Goal: Information Seeking & Learning: Learn about a topic

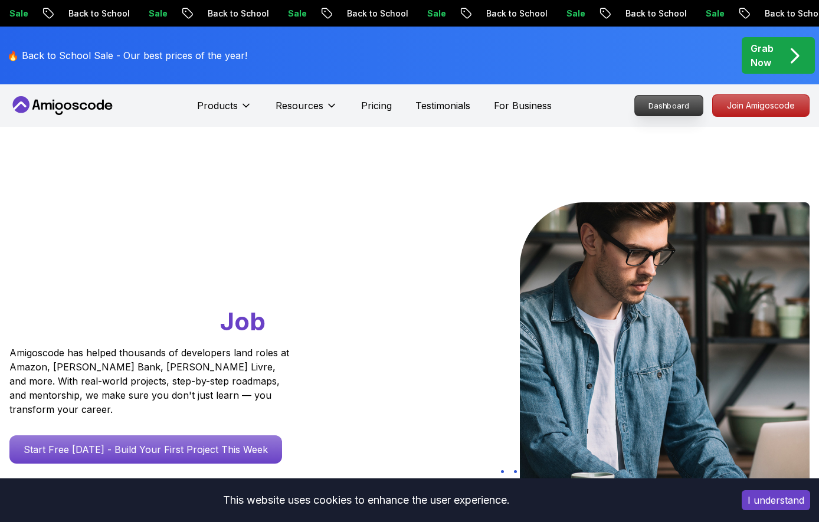
click at [666, 110] on p "Dashboard" at bounding box center [669, 106] width 68 height 20
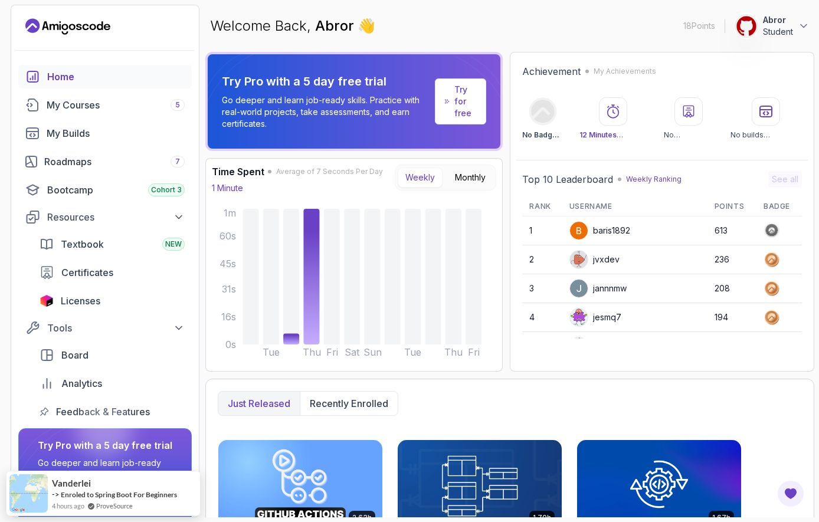
click at [768, 27] on p "Student" at bounding box center [778, 32] width 30 height 12
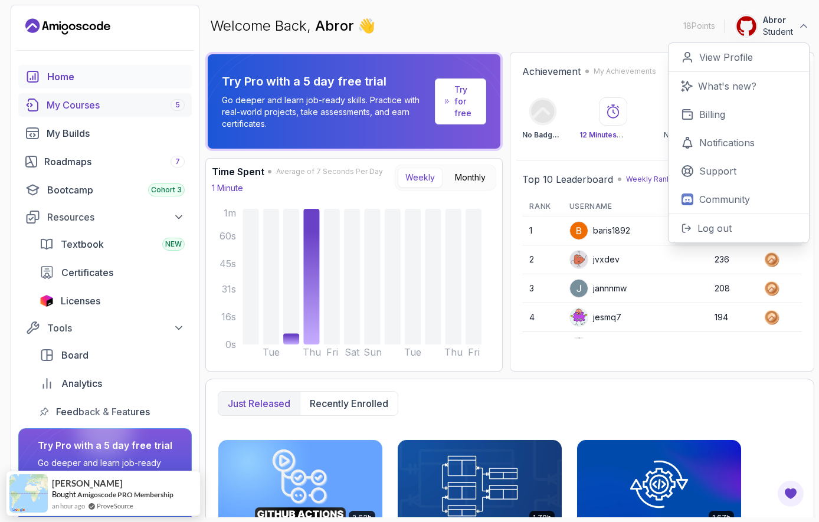
click at [94, 103] on div "My Courses 5" at bounding box center [116, 105] width 138 height 14
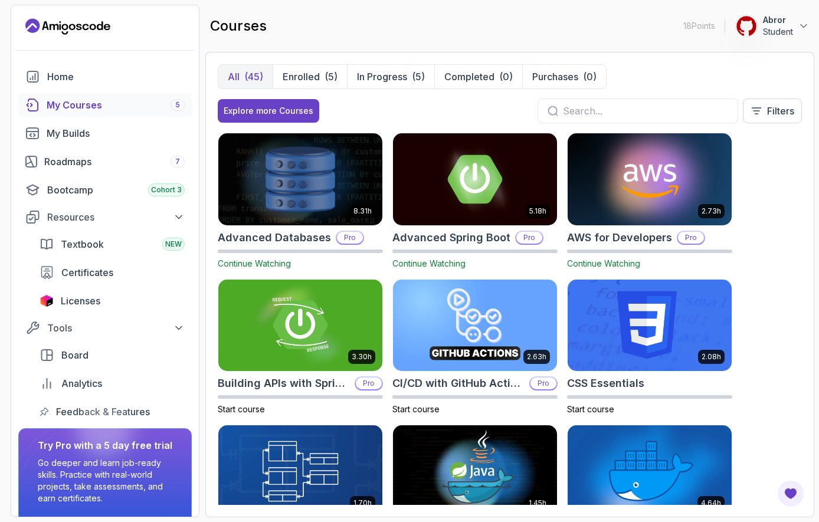
click at [336, 206] on img at bounding box center [300, 179] width 172 height 96
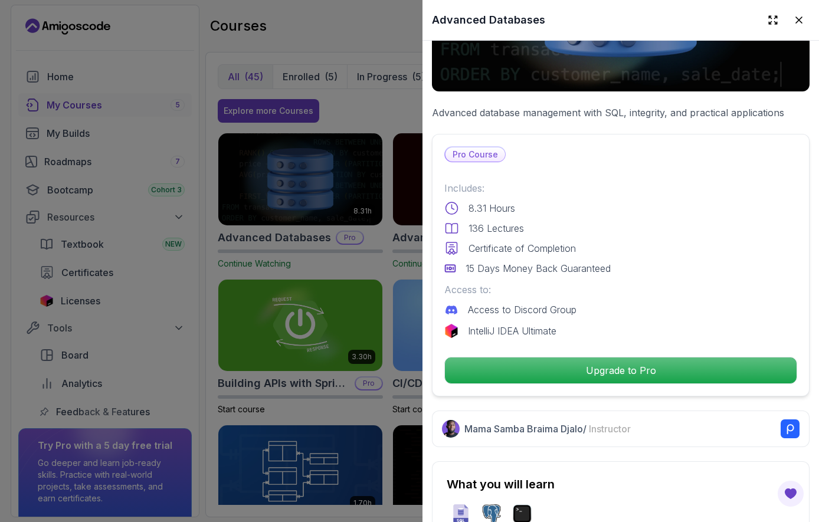
scroll to position [175, 0]
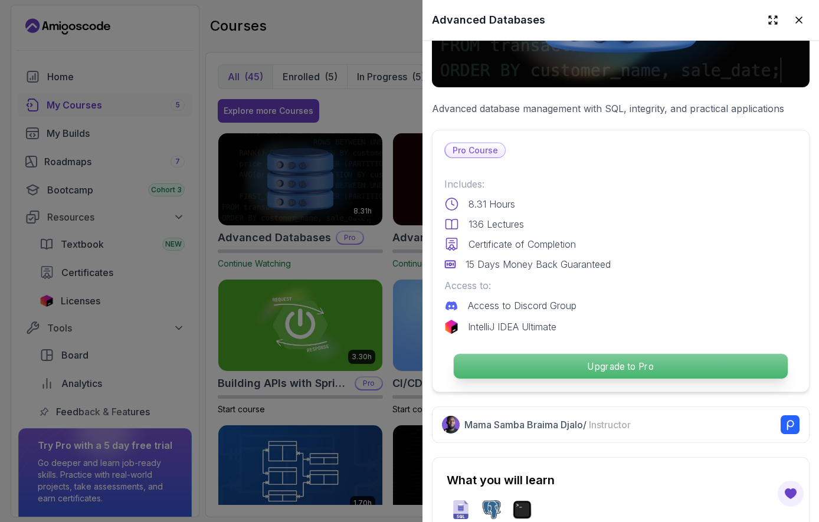
click at [592, 368] on p "Upgrade to Pro" at bounding box center [621, 366] width 334 height 25
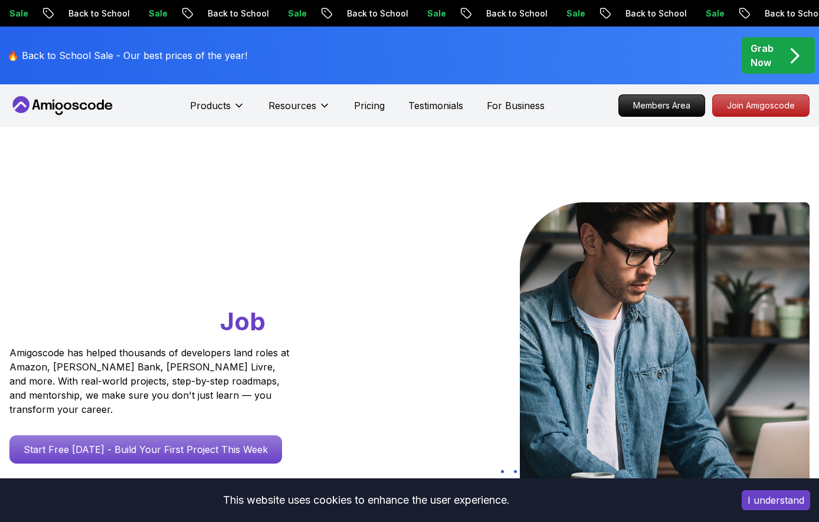
click at [765, 51] on p "Grab Now" at bounding box center [762, 55] width 23 height 28
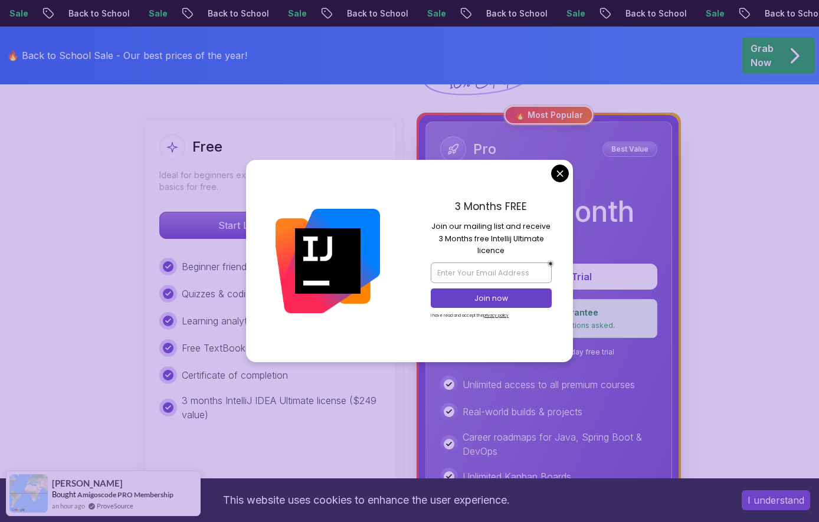
scroll to position [302, 0]
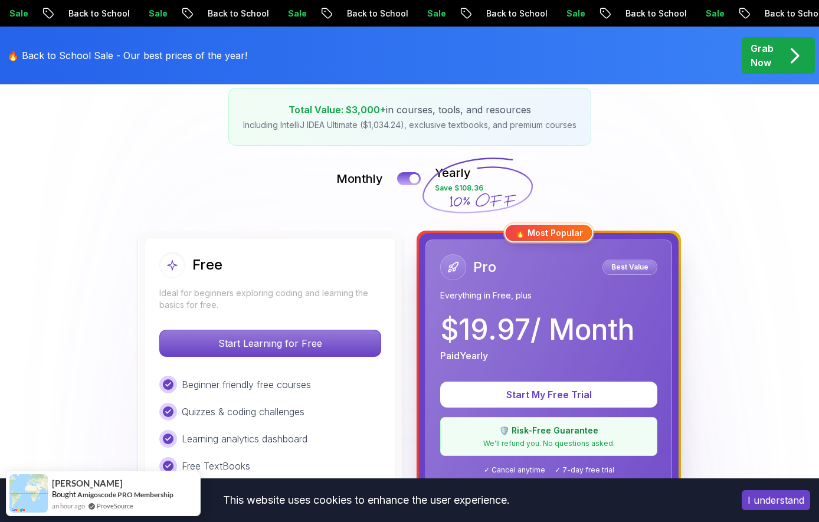
scroll to position [137, 0]
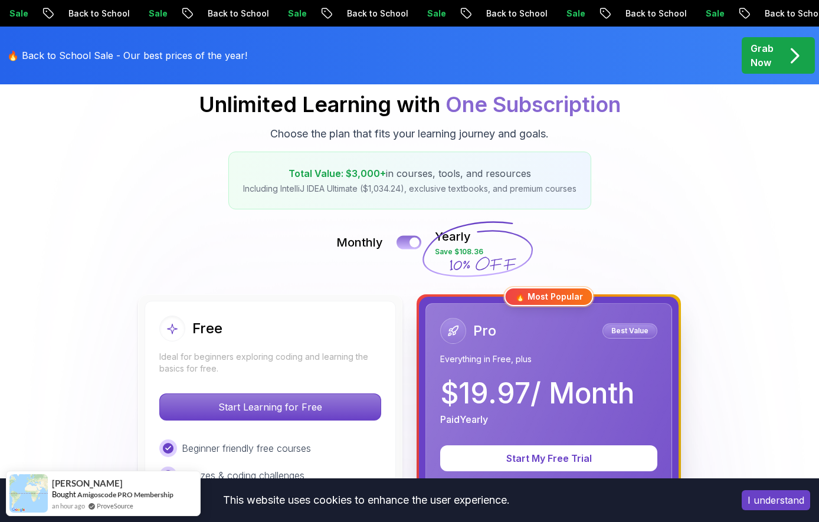
click at [410, 243] on button at bounding box center [409, 242] width 25 height 14
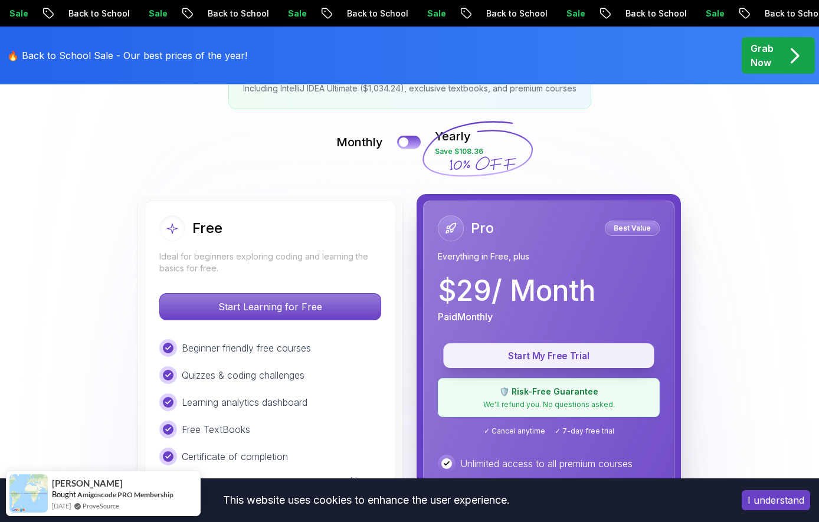
scroll to position [238, 0]
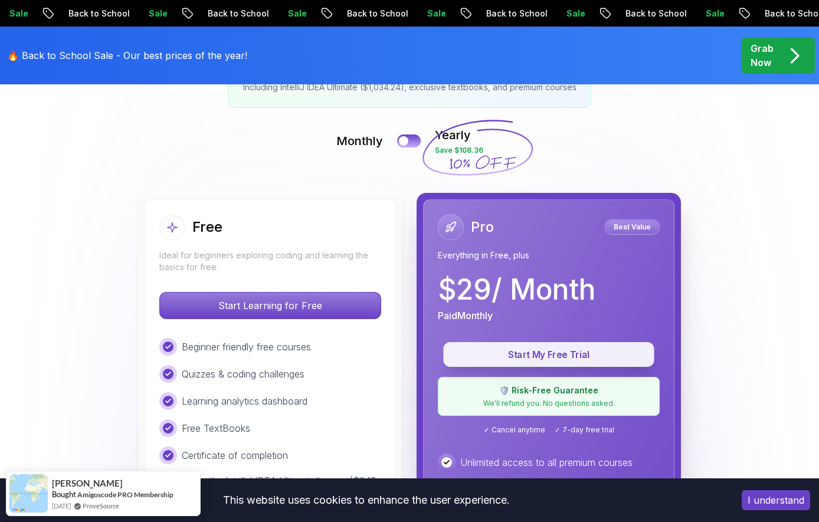
click at [558, 349] on p "Start My Free Trial" at bounding box center [549, 355] width 184 height 14
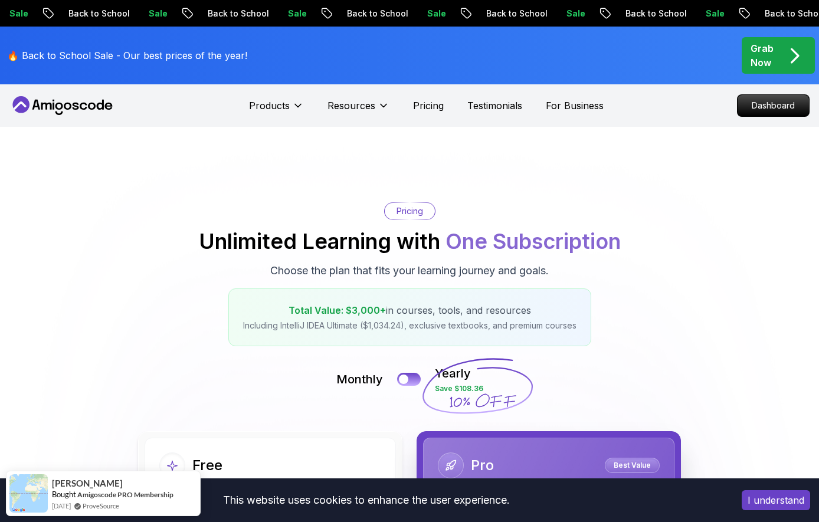
scroll to position [0, 0]
click at [742, 107] on p "Dashboard" at bounding box center [773, 106] width 68 height 20
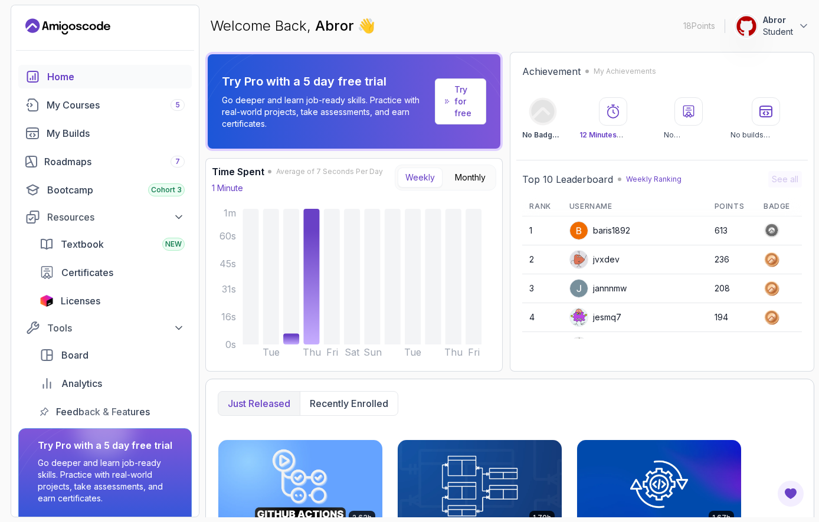
click at [793, 21] on button "Abror Student" at bounding box center [772, 26] width 75 height 24
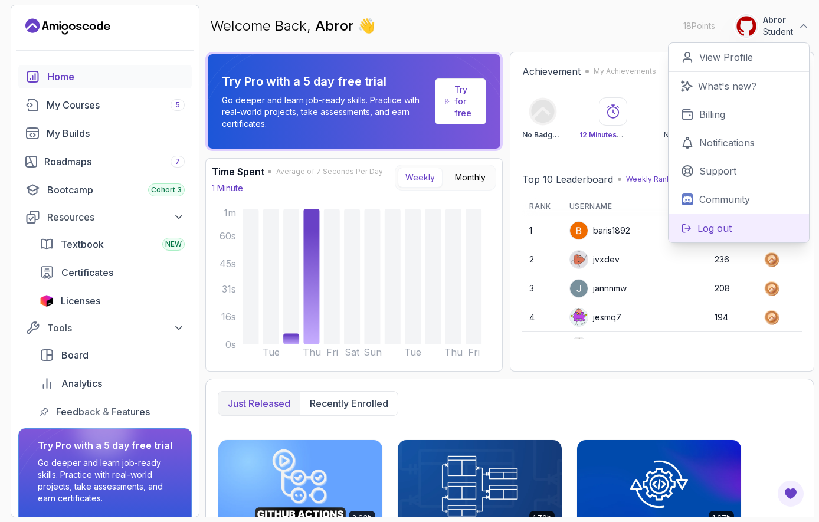
click at [714, 227] on p "Log out" at bounding box center [714, 228] width 34 height 14
click at [710, 225] on p "Log out" at bounding box center [714, 228] width 34 height 14
click at [722, 225] on p "Log out" at bounding box center [714, 228] width 34 height 14
click at [797, 18] on button "Abror Student" at bounding box center [772, 26] width 75 height 24
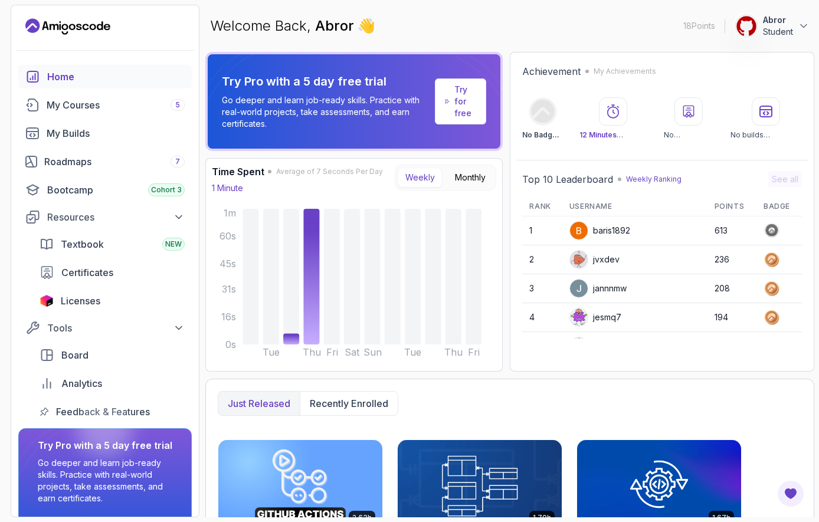
click at [774, 27] on p "Student" at bounding box center [778, 32] width 30 height 12
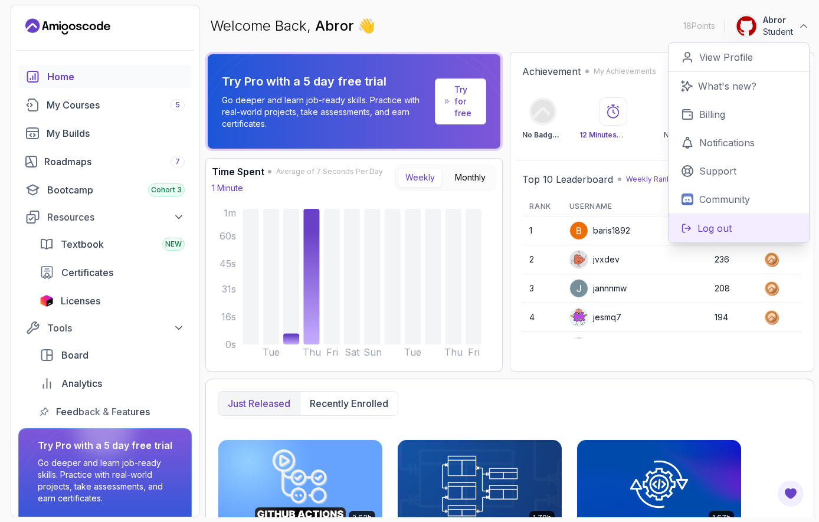
click at [715, 217] on button "Log out" at bounding box center [739, 228] width 140 height 29
click at [613, 37] on div "Welcome Back, Abror 👋 18 Points 1 Abror Student 0 Points View Profile What's ne…" at bounding box center [509, 26] width 609 height 42
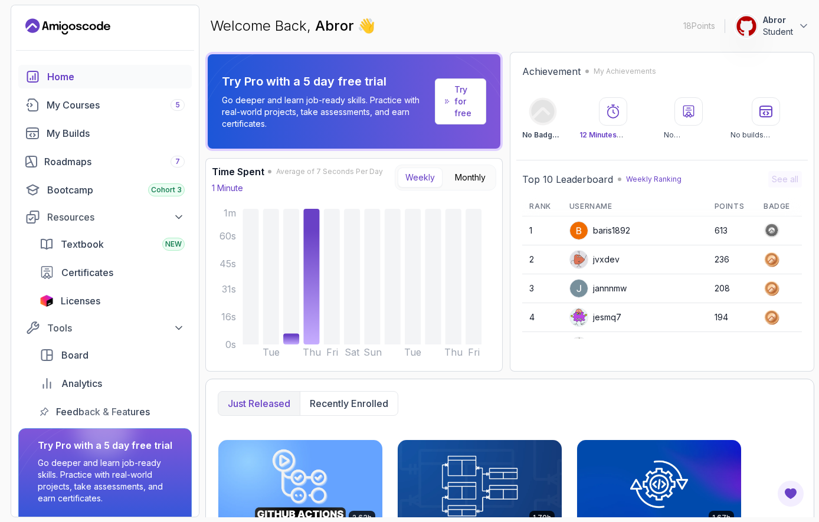
click at [795, 38] on div "Welcome Back, Abror 👋 18 Points 1 Abror Student" at bounding box center [509, 26] width 609 height 42
click at [795, 28] on button "Abror Student" at bounding box center [772, 26] width 75 height 24
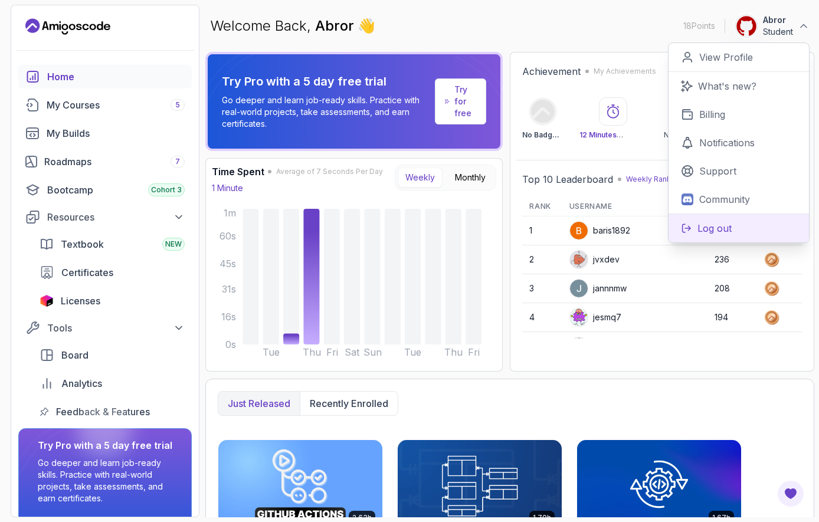
click at [708, 232] on p "Log out" at bounding box center [714, 228] width 34 height 14
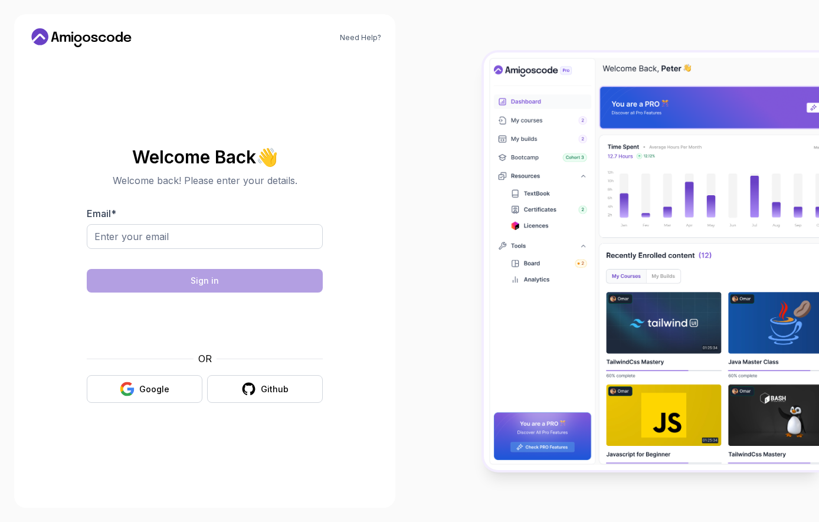
click at [176, 366] on div "OR Google Github" at bounding box center [205, 377] width 236 height 51
click at [173, 384] on button "Google" at bounding box center [145, 389] width 116 height 28
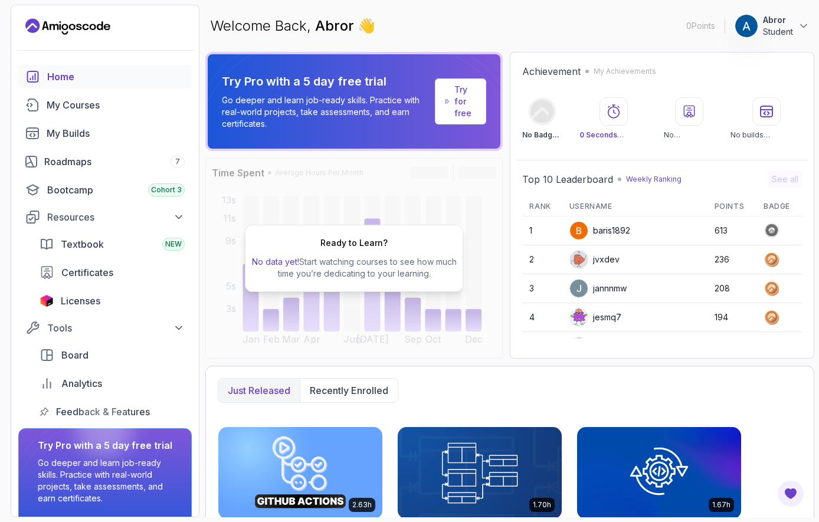
click at [795, 32] on button "Abror Student" at bounding box center [772, 26] width 75 height 24
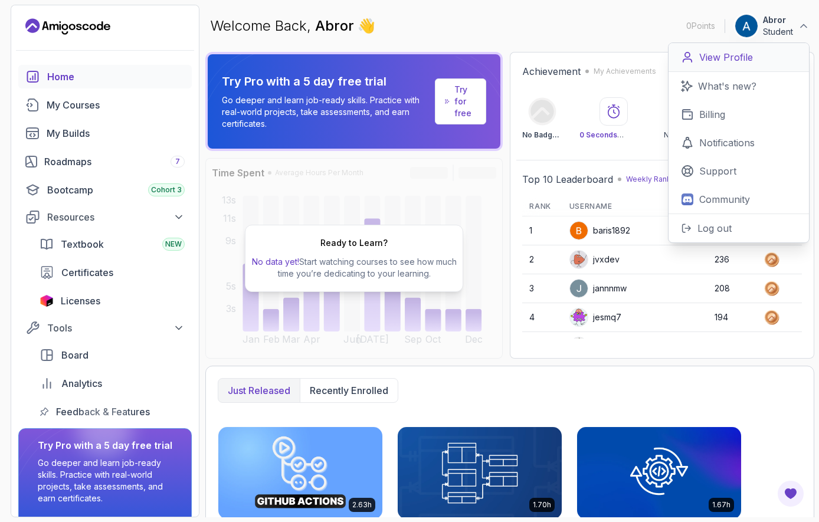
click at [730, 53] on p "View Profile" at bounding box center [726, 57] width 54 height 14
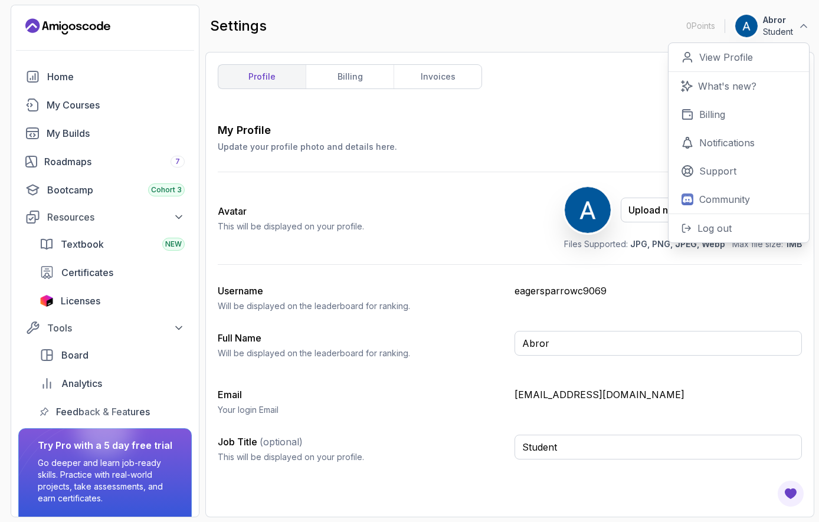
click at [457, 143] on div "My Profile Update your profile photo and details here. Save" at bounding box center [510, 137] width 584 height 31
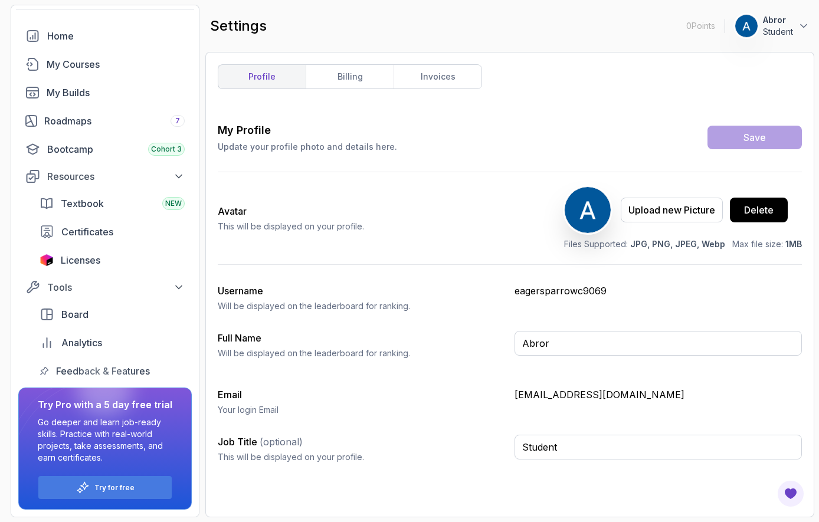
scroll to position [41, 0]
click at [110, 489] on p "Try for free" at bounding box center [114, 487] width 40 height 9
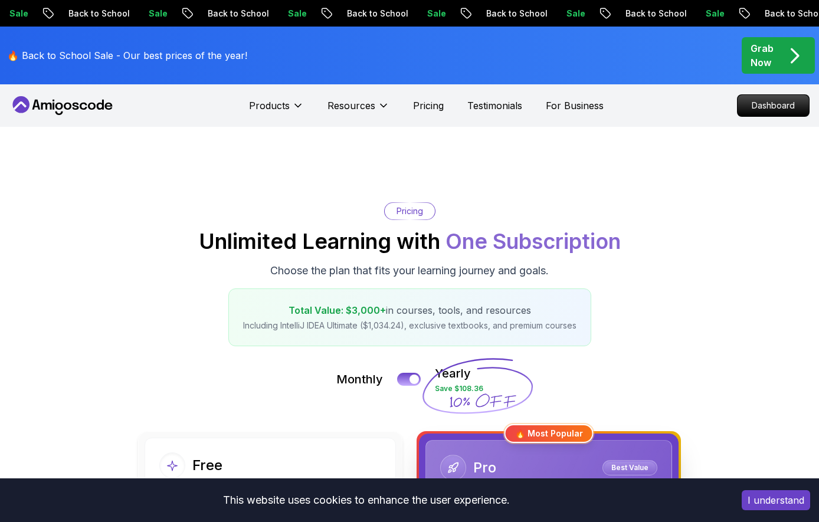
scroll to position [236, 0]
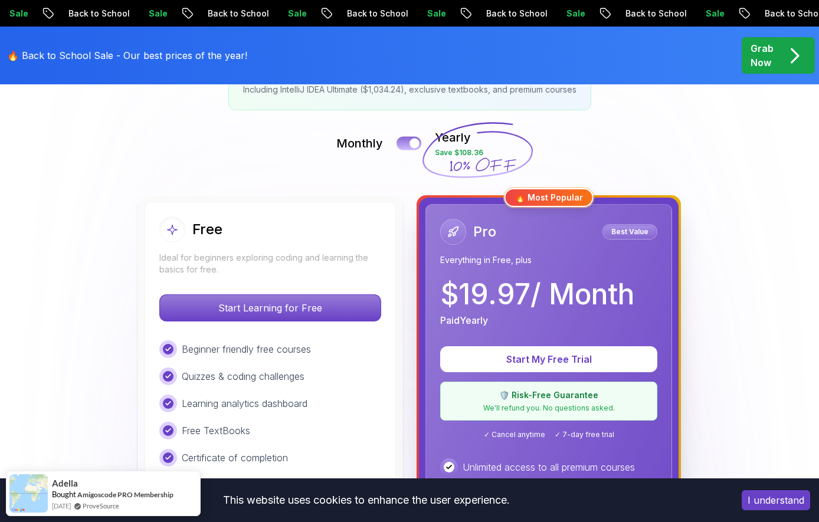
click at [407, 142] on button at bounding box center [409, 143] width 25 height 14
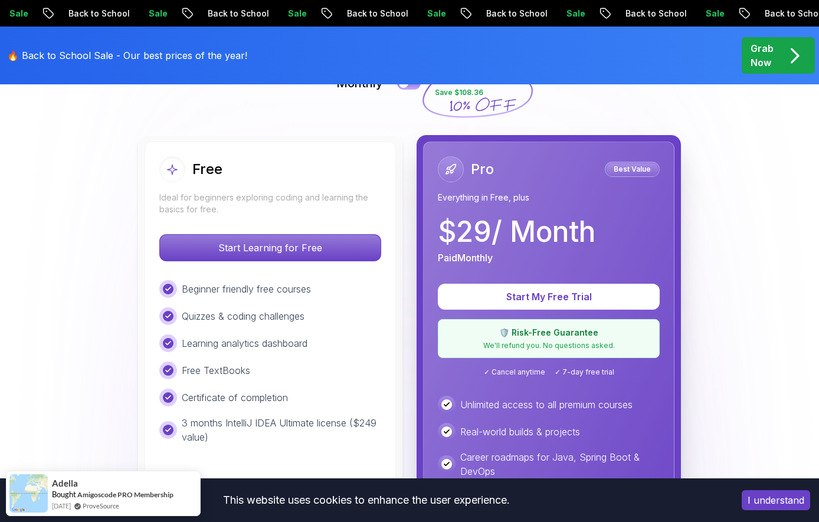
scroll to position [381, 0]
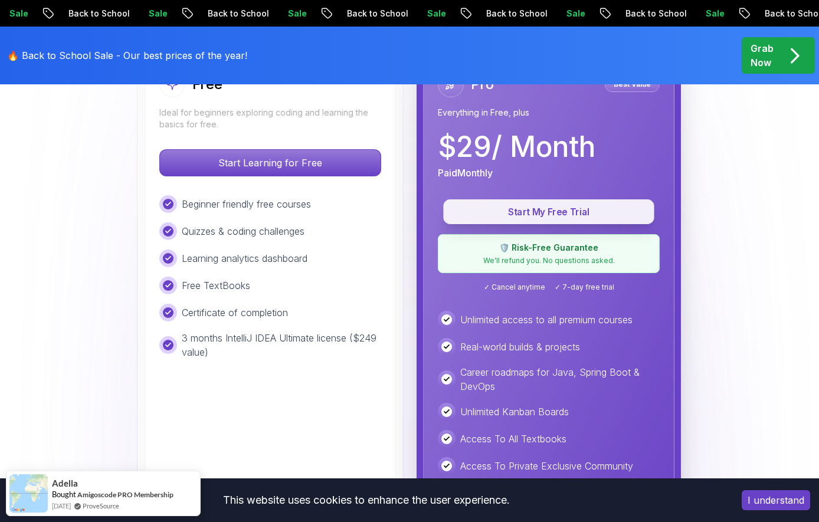
click at [525, 212] on p "Start My Free Trial" at bounding box center [549, 212] width 184 height 14
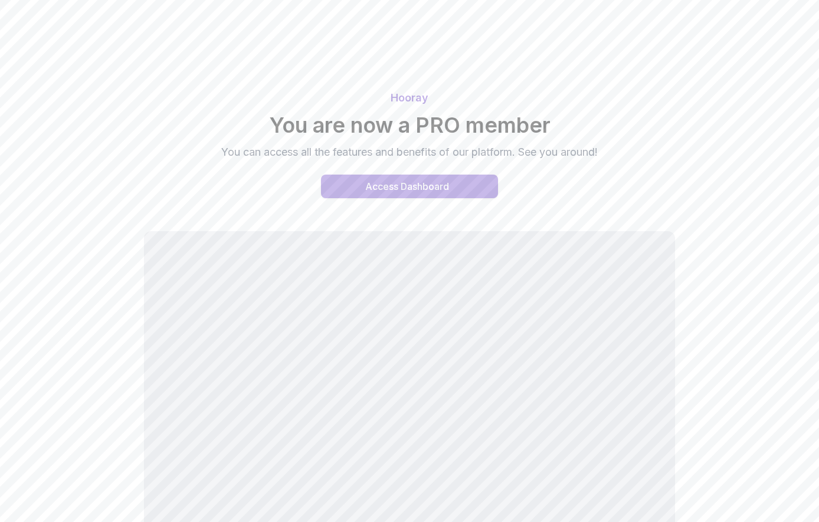
click at [434, 178] on button "Access Dashboard" at bounding box center [409, 187] width 177 height 24
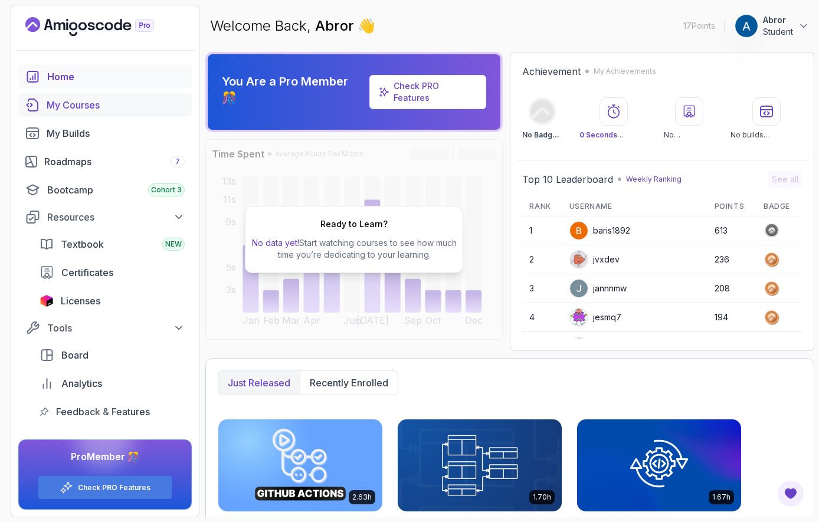
click at [97, 99] on div "My Courses" at bounding box center [116, 105] width 138 height 14
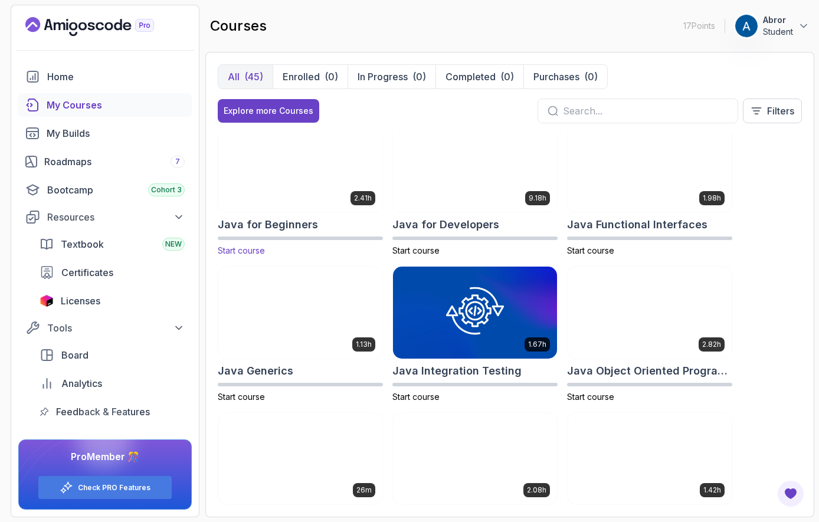
scroll to position [740, 0]
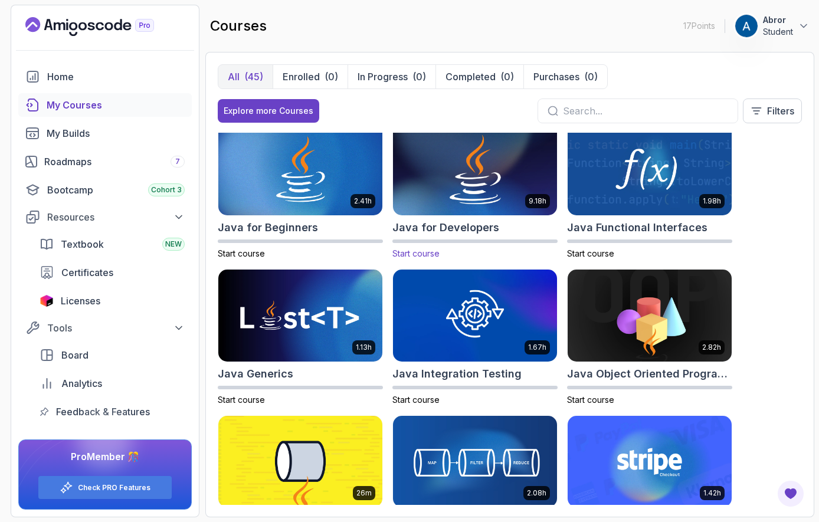
click at [486, 188] on img at bounding box center [475, 170] width 172 height 96
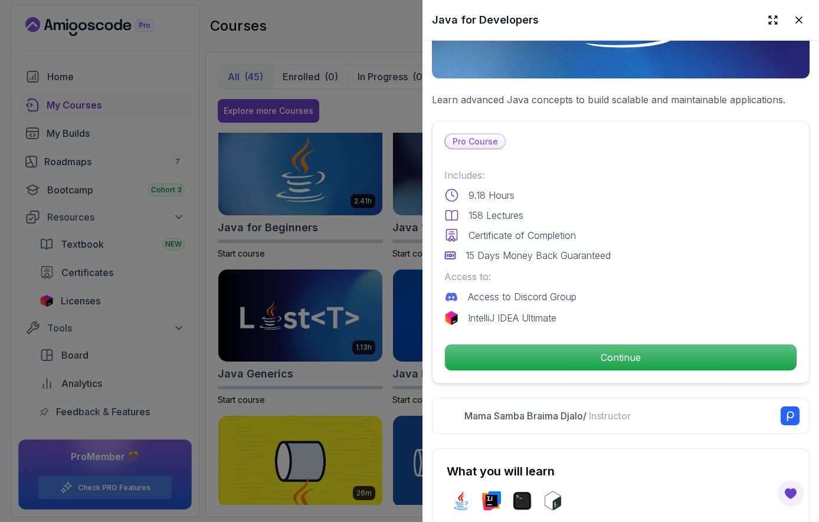
scroll to position [261, 0]
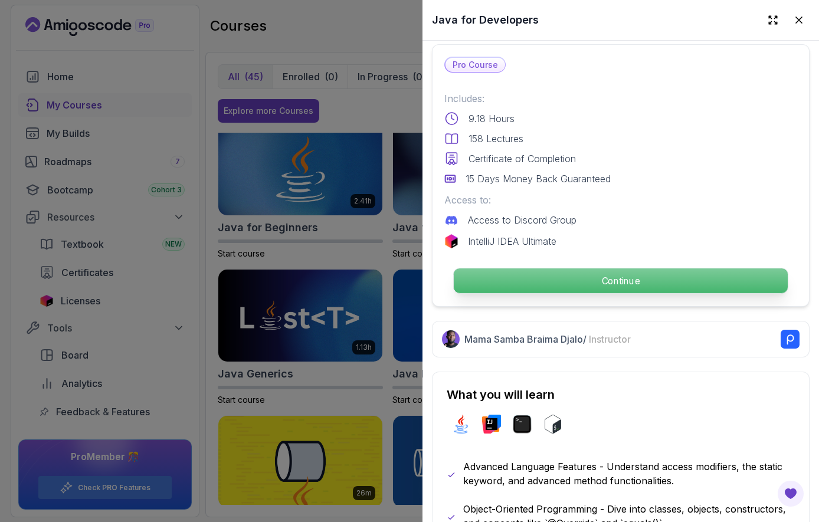
click at [607, 274] on p "Continue" at bounding box center [621, 280] width 334 height 25
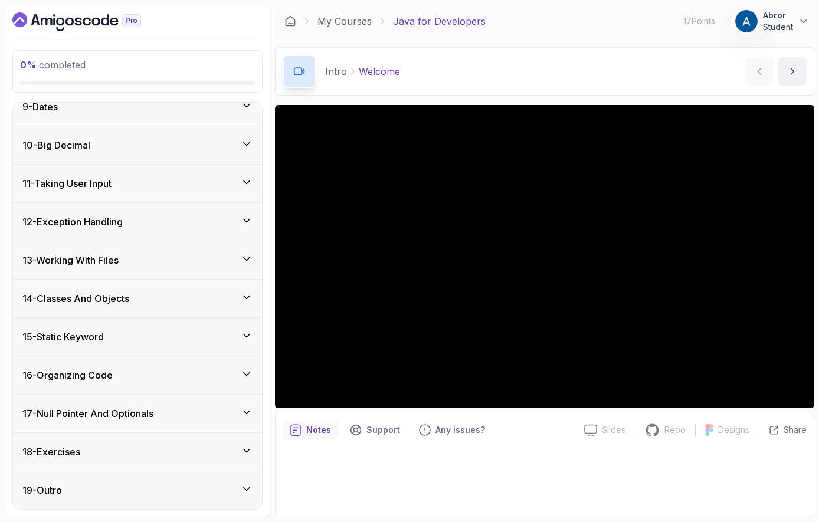
scroll to position [421, 0]
click at [114, 416] on h3 "17 - Null Pointer And Optionals" at bounding box center [87, 414] width 131 height 14
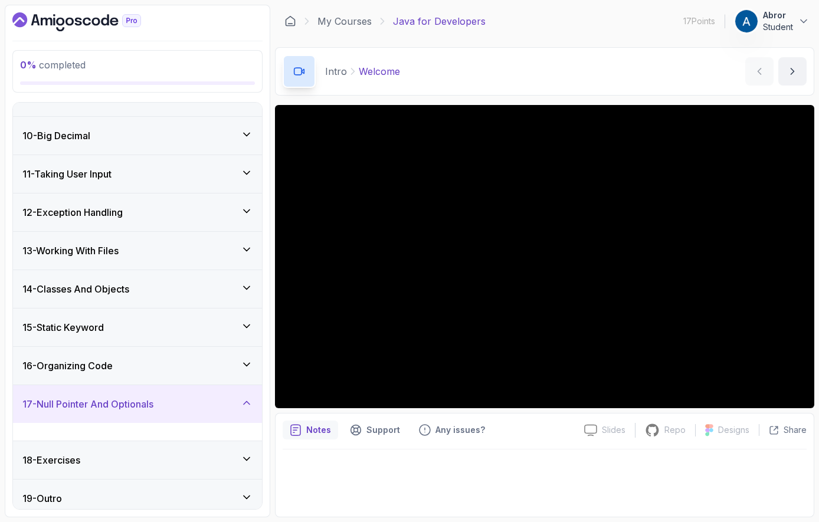
scroll to position [322, 0]
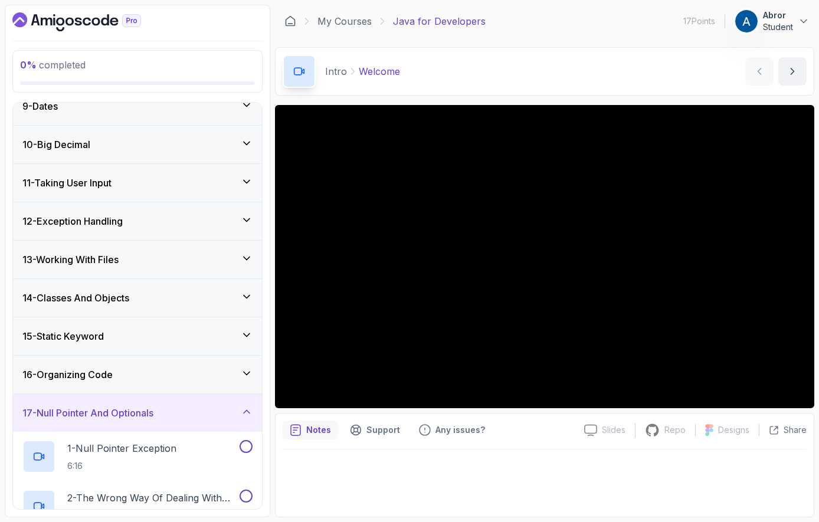
click at [129, 407] on h3 "17 - Null Pointer And Optionals" at bounding box center [87, 413] width 131 height 14
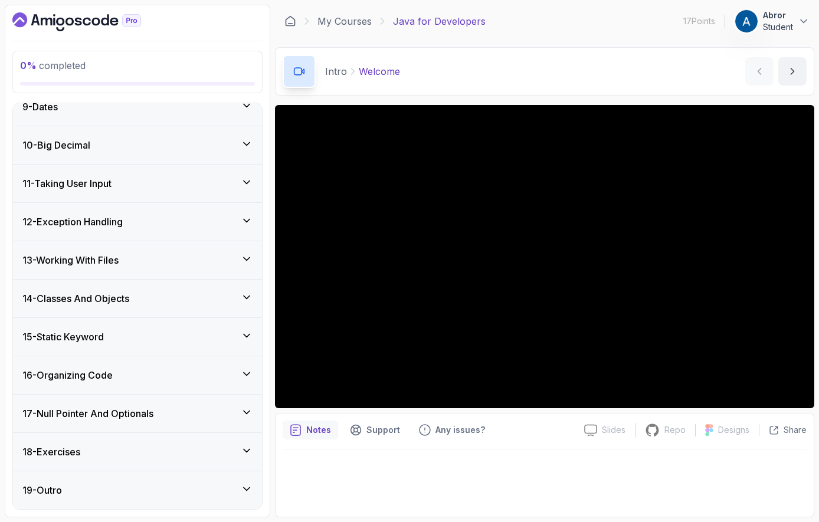
click at [134, 373] on div "16 - Organizing Code" at bounding box center [137, 375] width 230 height 14
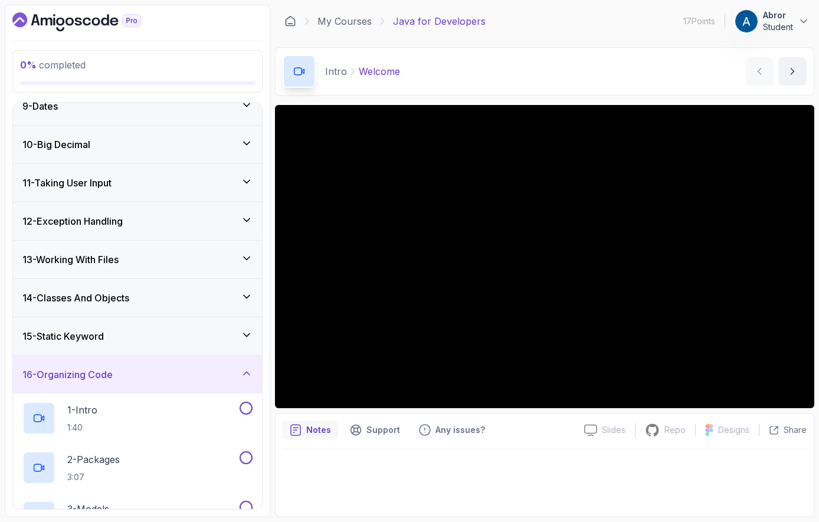
click at [134, 373] on div "16 - Organizing Code" at bounding box center [137, 375] width 230 height 14
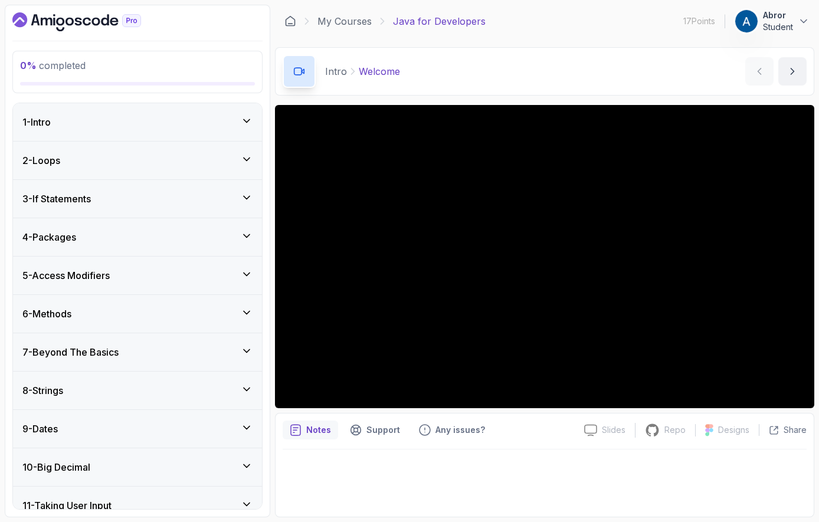
scroll to position [0, 0]
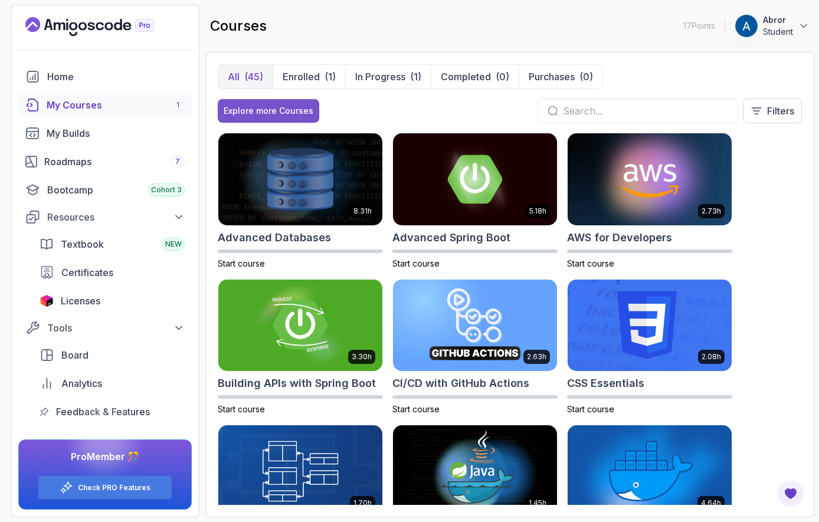
click at [289, 109] on div "Explore more Courses" at bounding box center [269, 111] width 90 height 12
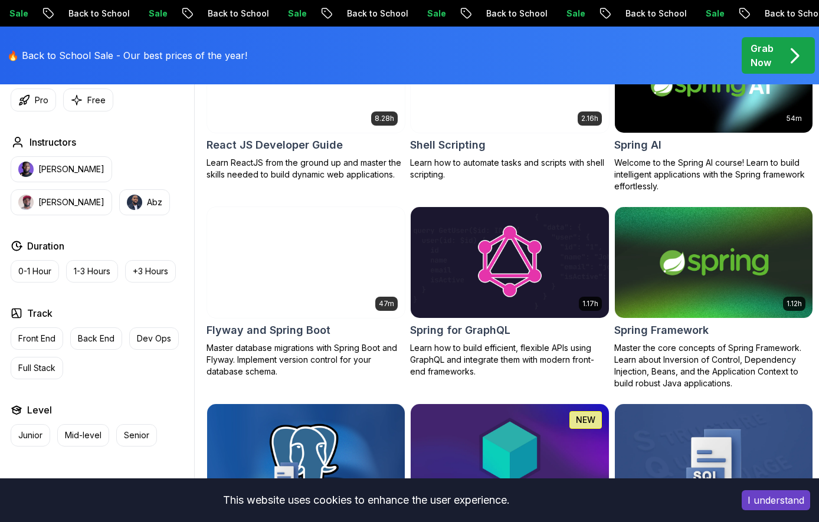
scroll to position [2831, 0]
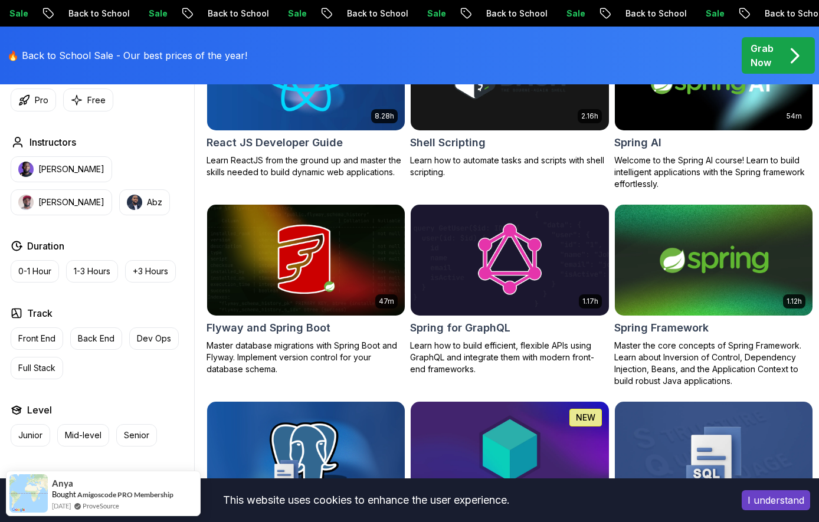
click at [689, 294] on img at bounding box center [714, 260] width 208 height 116
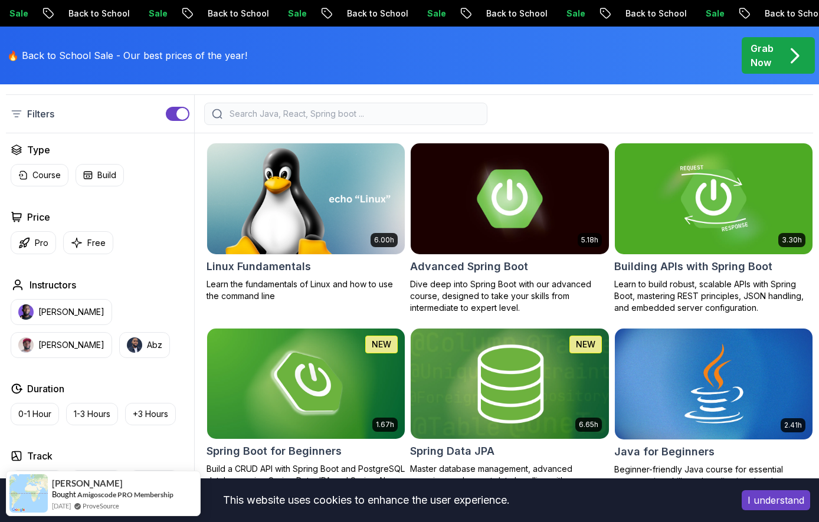
scroll to position [311, 0]
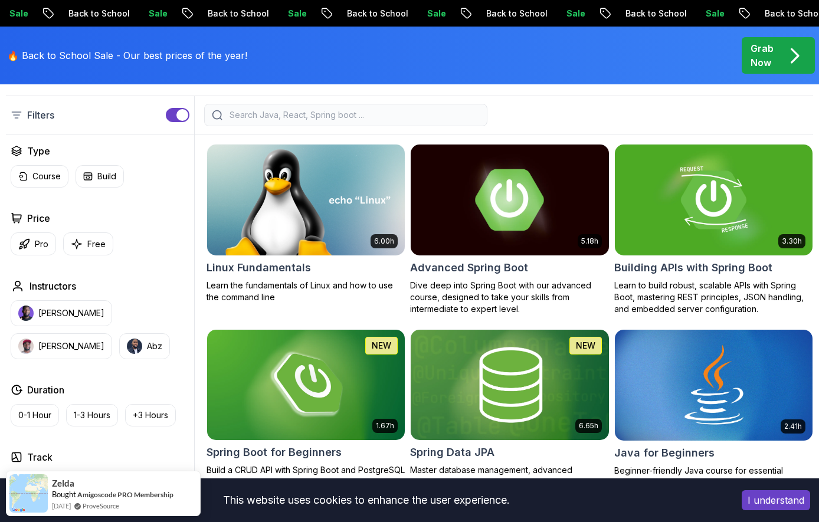
click at [495, 204] on img at bounding box center [510, 200] width 208 height 116
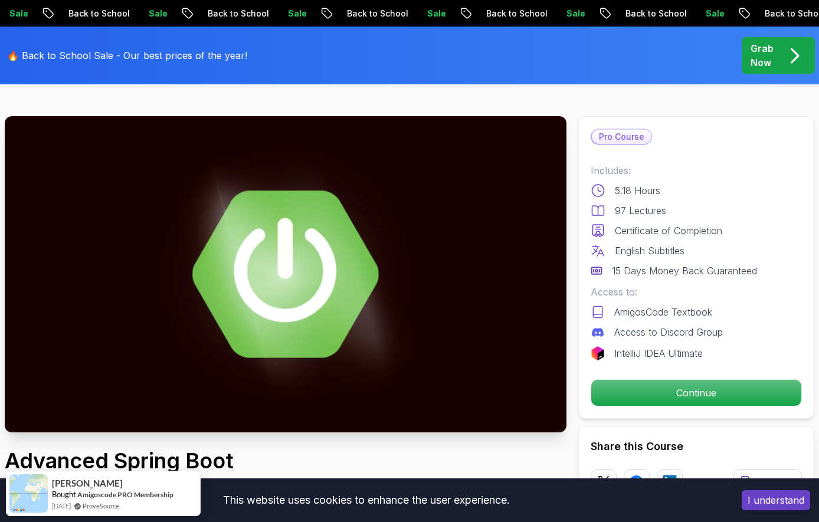
scroll to position [41, 0]
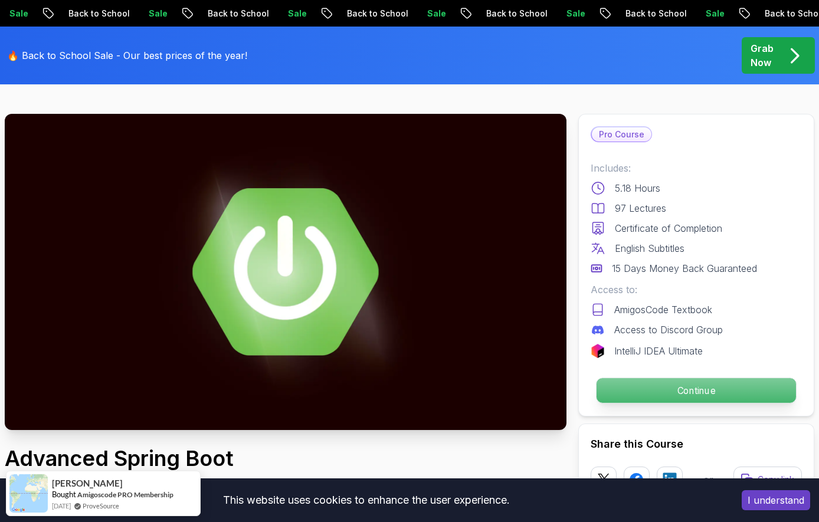
click at [687, 396] on p "Continue" at bounding box center [696, 390] width 199 height 25
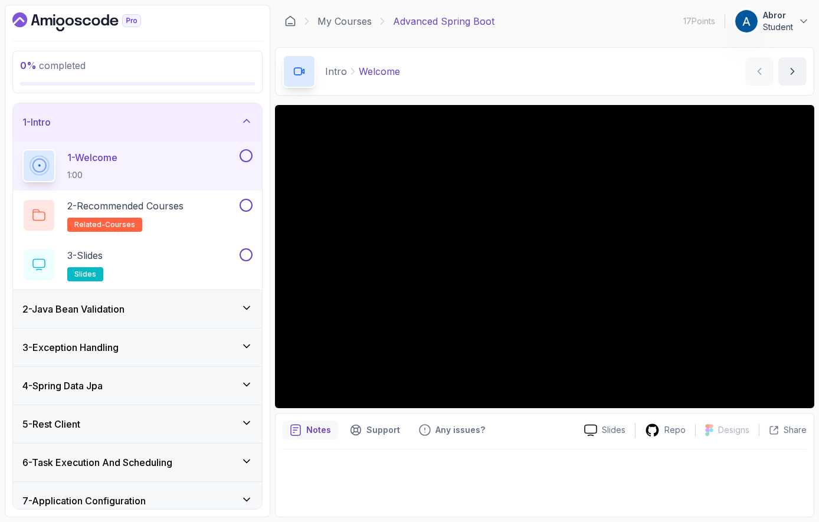
click at [142, 302] on div "2 - Java Bean Validation" at bounding box center [137, 309] width 230 height 14
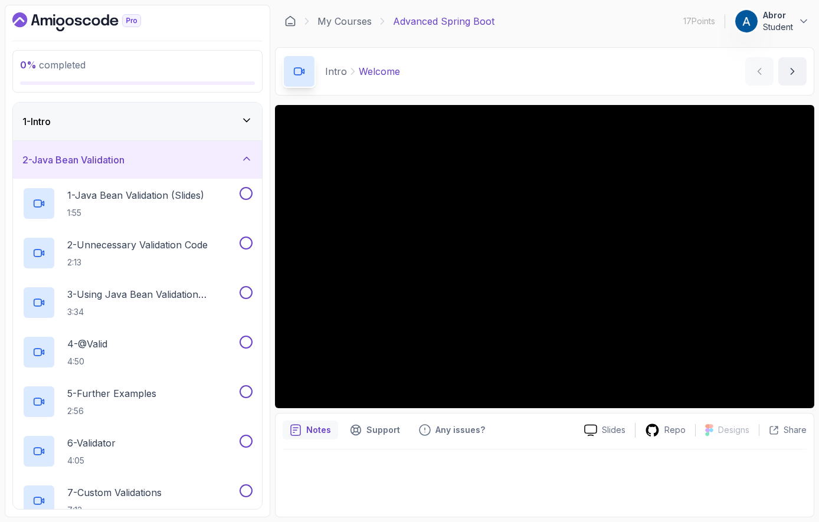
click at [163, 113] on div "1 - Intro" at bounding box center [137, 122] width 249 height 38
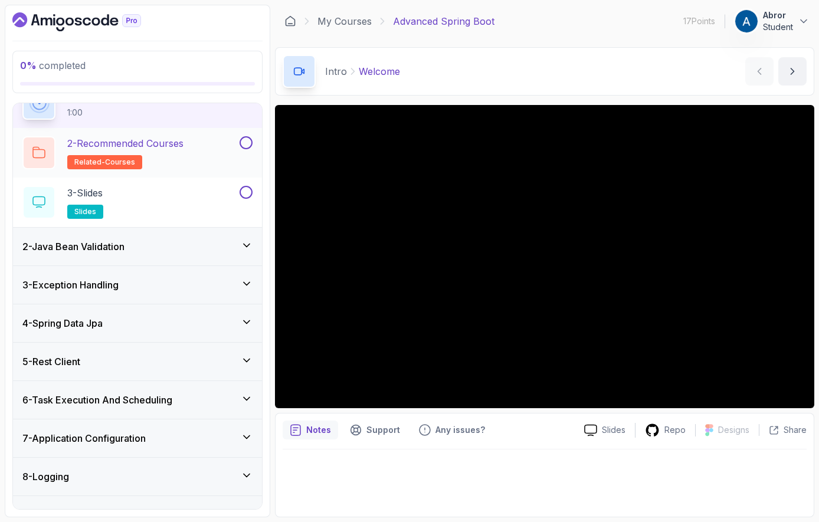
scroll to position [77, 0]
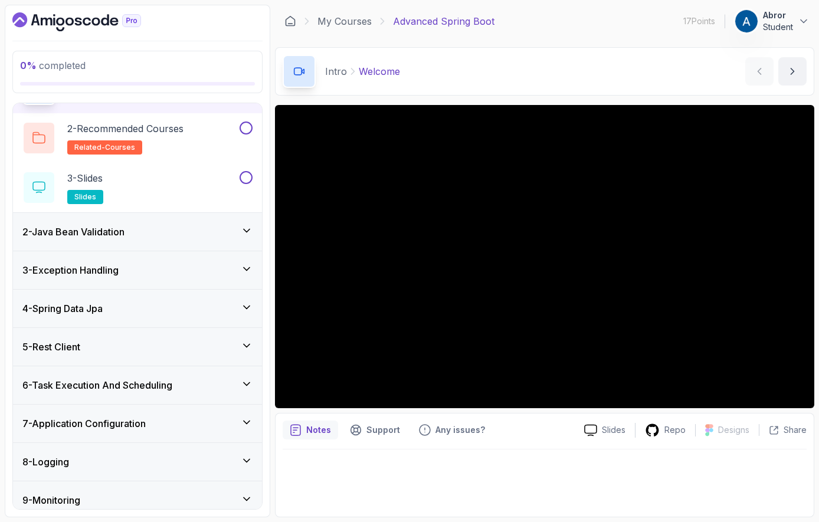
click at [133, 264] on div "3 - Exception Handling" at bounding box center [137, 270] width 230 height 14
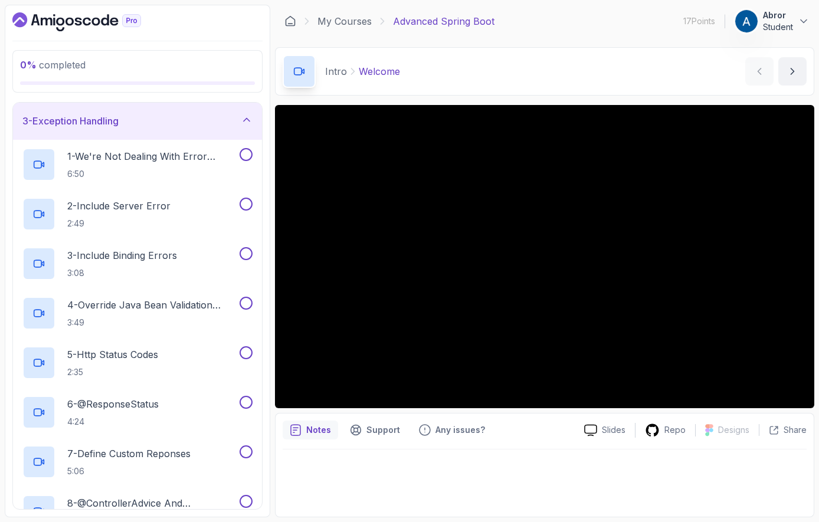
click at [192, 120] on div "3 - Exception Handling" at bounding box center [137, 121] width 230 height 14
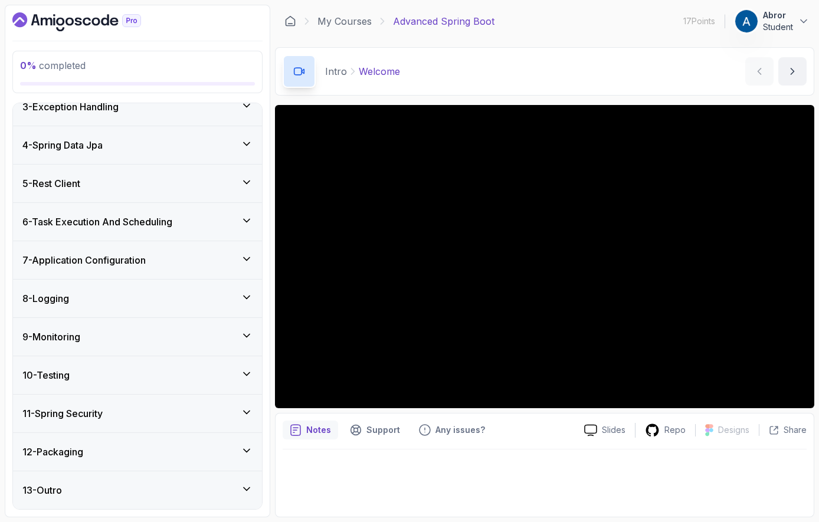
scroll to position [92, 0]
click at [107, 266] on h3 "7 - Application Configuration" at bounding box center [83, 260] width 123 height 14
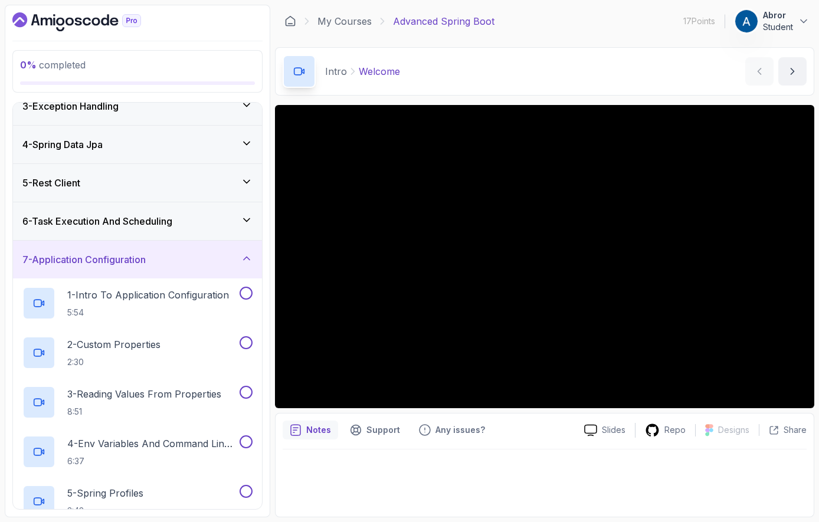
click at [171, 254] on div "7 - Application Configuration" at bounding box center [137, 260] width 230 height 14
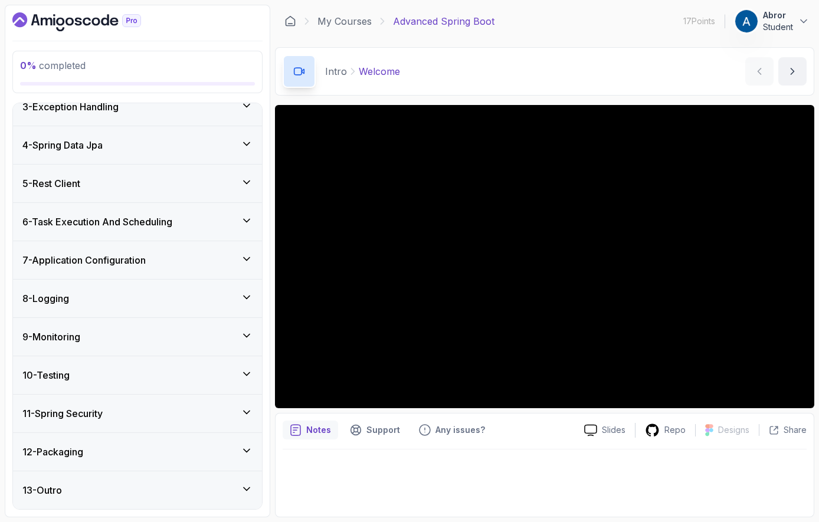
scroll to position [0, 0]
click at [112, 333] on div "9 - Monitoring" at bounding box center [137, 337] width 230 height 14
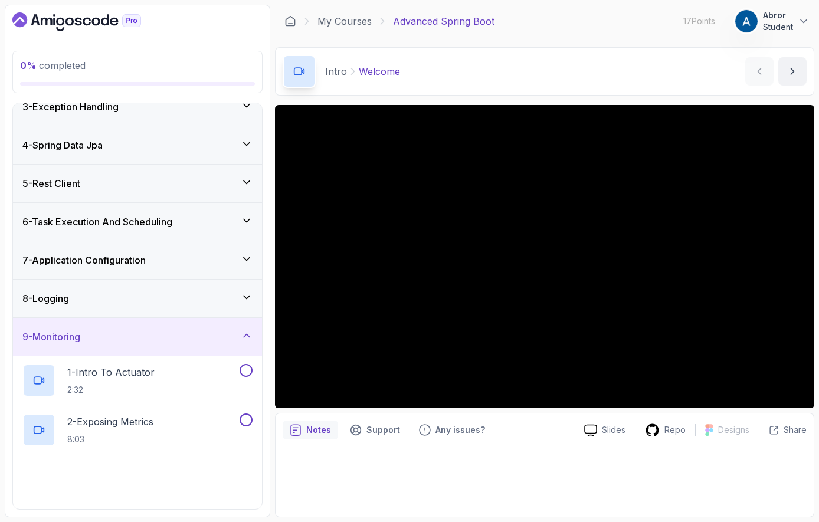
click at [125, 333] on div "9 - Monitoring" at bounding box center [137, 337] width 230 height 14
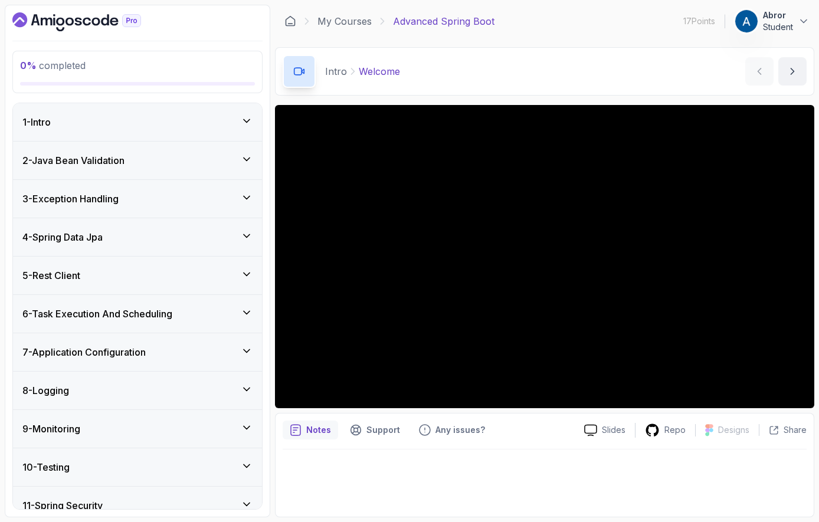
click at [160, 127] on div "1 - Intro" at bounding box center [137, 122] width 230 height 14
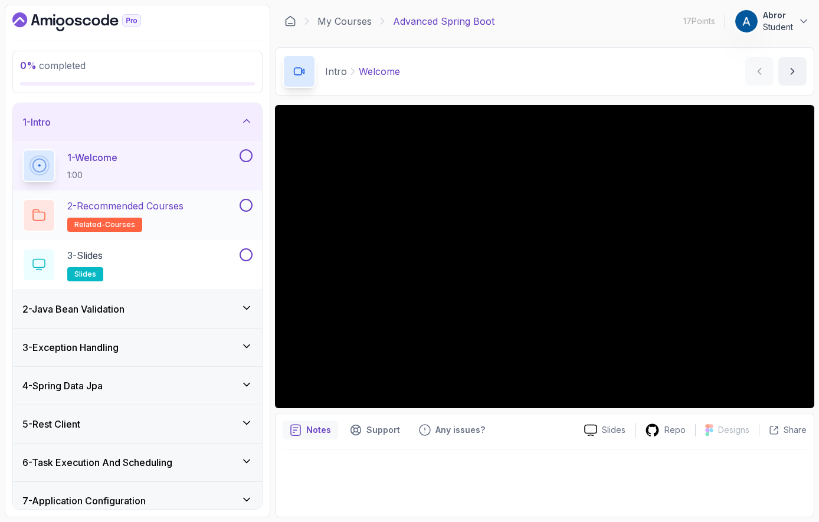
click at [209, 212] on div "2 - Recommended Courses related-courses" at bounding box center [129, 215] width 215 height 33
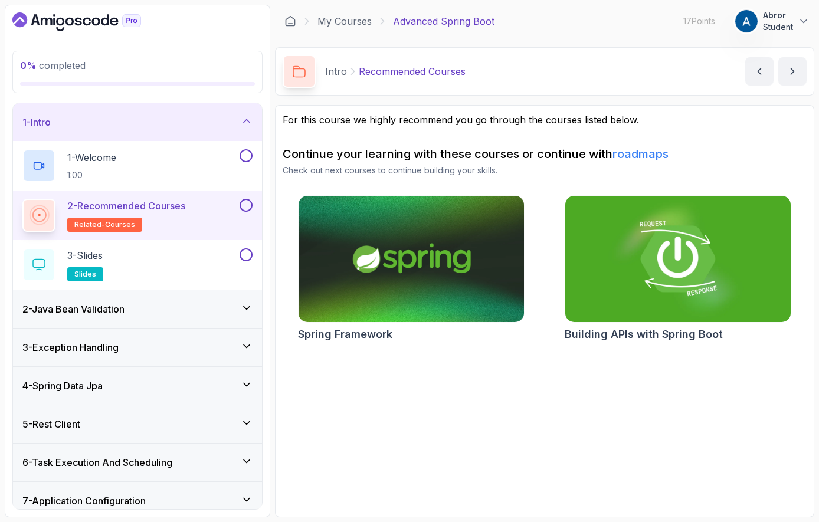
click at [117, 314] on h3 "2 - Java Bean Validation" at bounding box center [73, 309] width 102 height 14
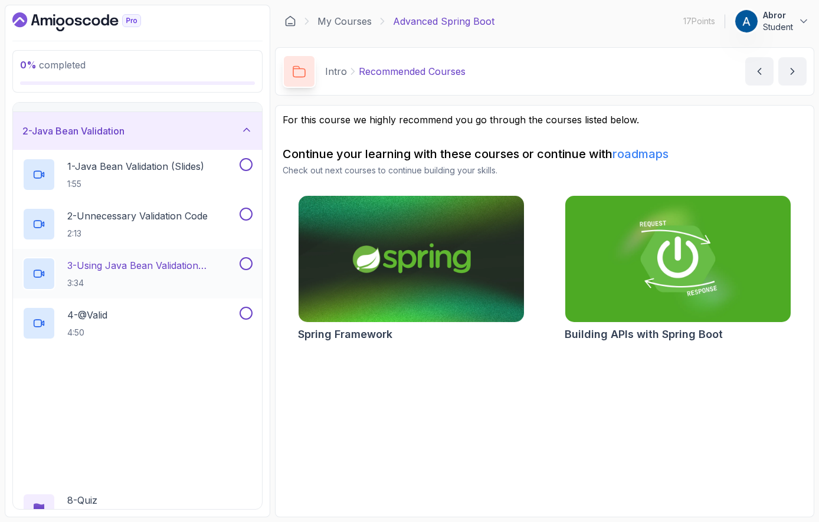
scroll to position [36, 0]
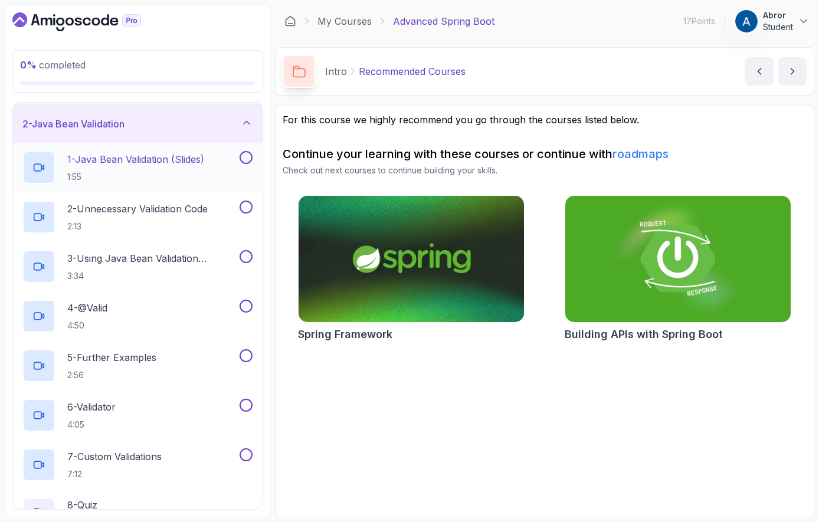
click at [148, 175] on p "1:55" at bounding box center [135, 177] width 137 height 12
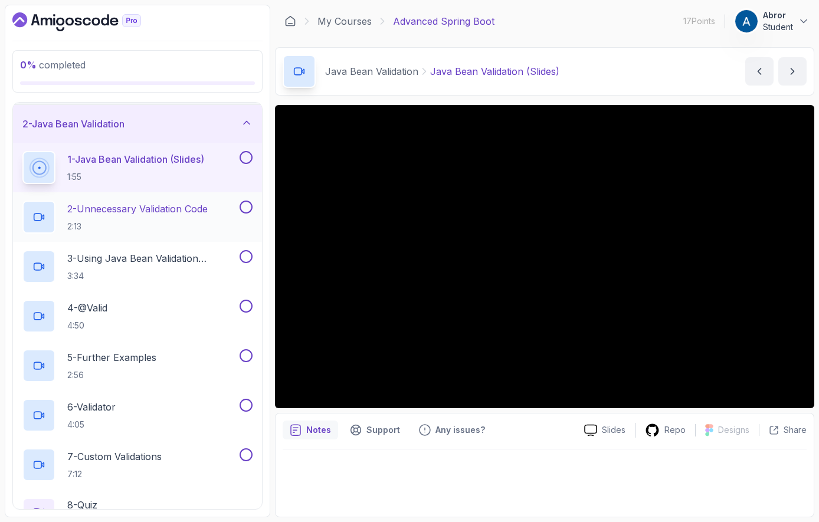
click at [127, 226] on p "2:13" at bounding box center [137, 227] width 140 height 12
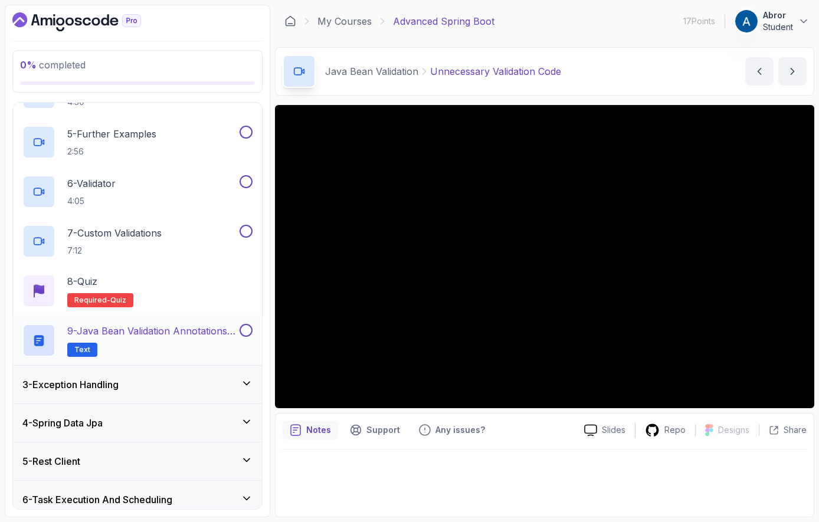
scroll to position [281, 0]
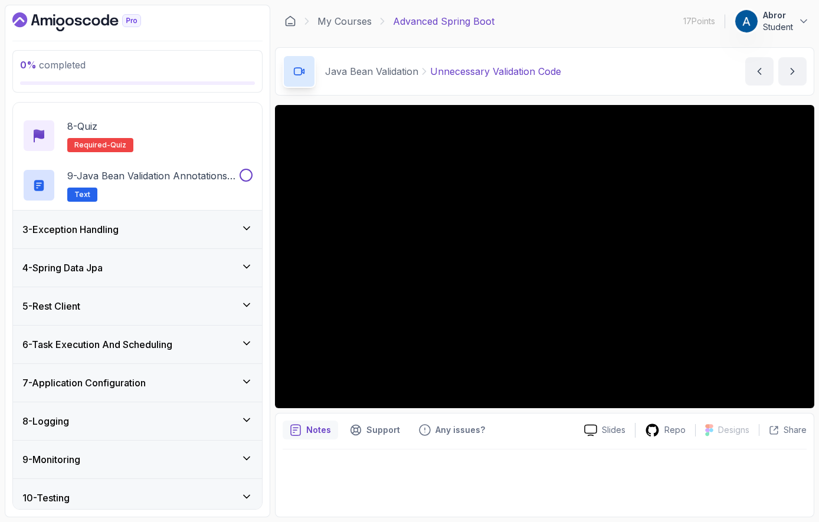
click at [166, 281] on div "4 - Spring Data Jpa" at bounding box center [137, 268] width 249 height 38
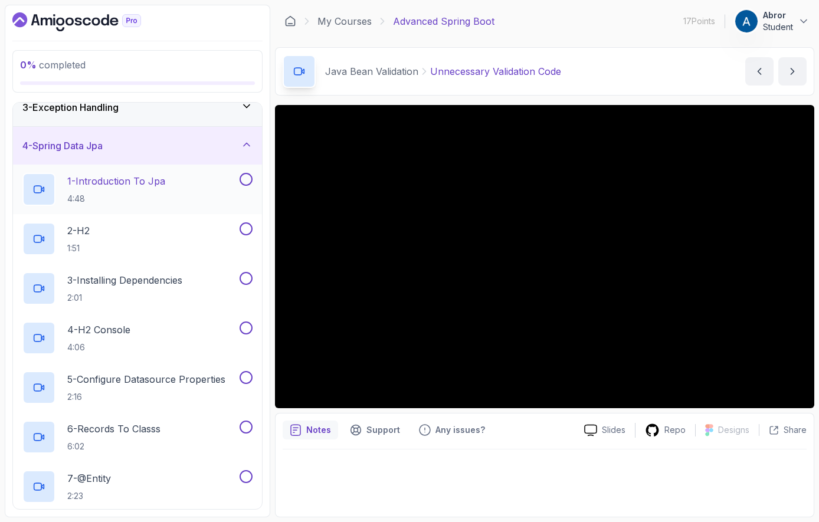
scroll to position [42, 0]
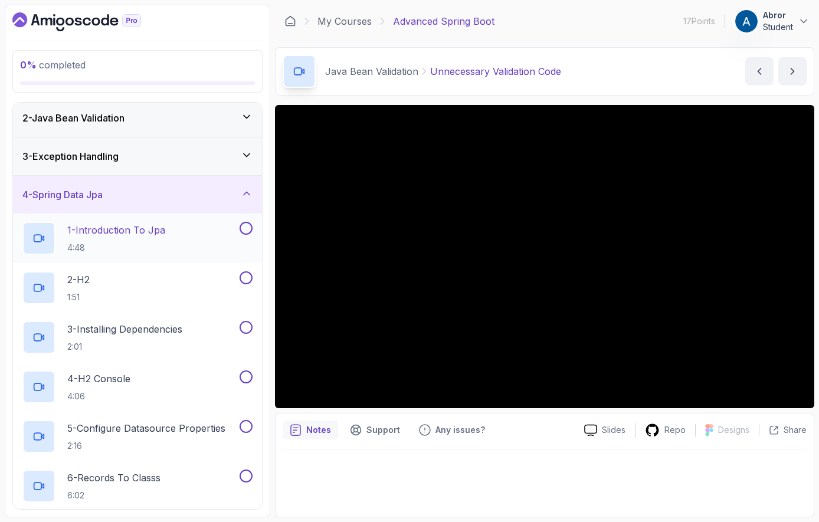
click at [139, 238] on h2 "1 - Introduction To Jpa 4:48" at bounding box center [116, 238] width 98 height 31
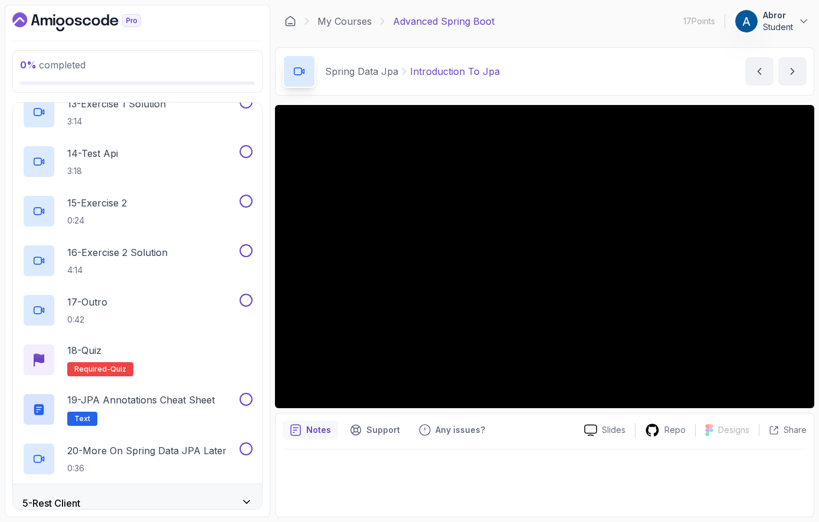
scroll to position [771, 0]
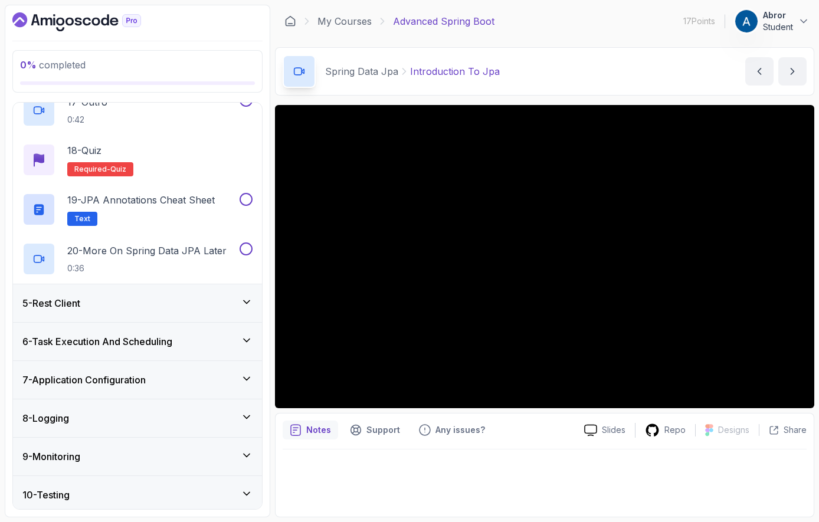
click at [147, 310] on div "5 - Rest Client" at bounding box center [137, 303] width 230 height 14
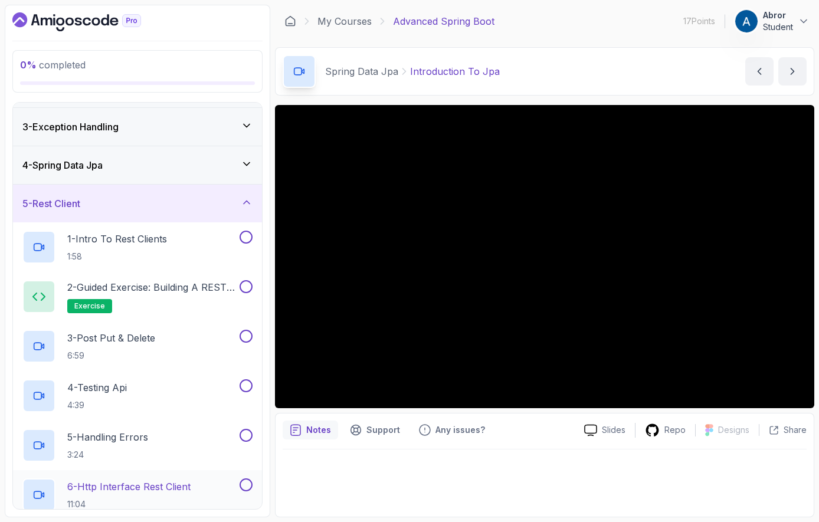
scroll to position [73, 0]
click at [135, 295] on h2 "2 - Guided Exercise: Building a REST Client exercise" at bounding box center [152, 295] width 170 height 33
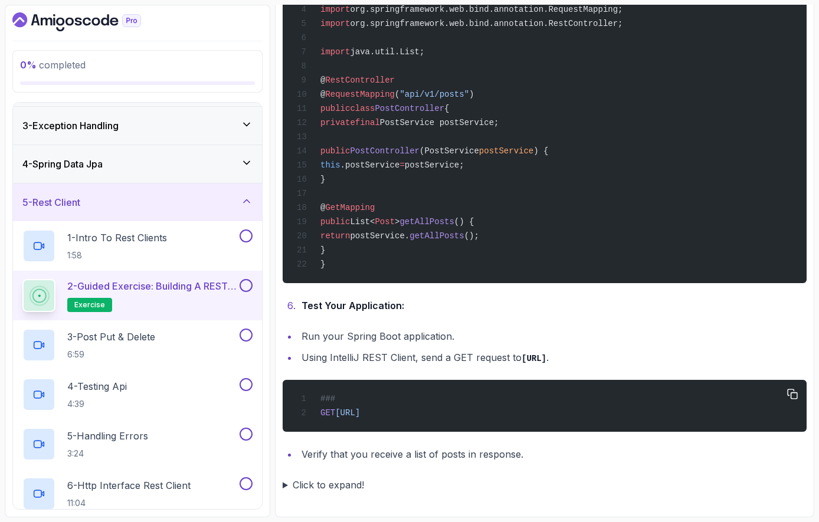
scroll to position [1377, 0]
click at [182, 342] on div "3 - Post Put & Delete 6:59" at bounding box center [129, 345] width 215 height 33
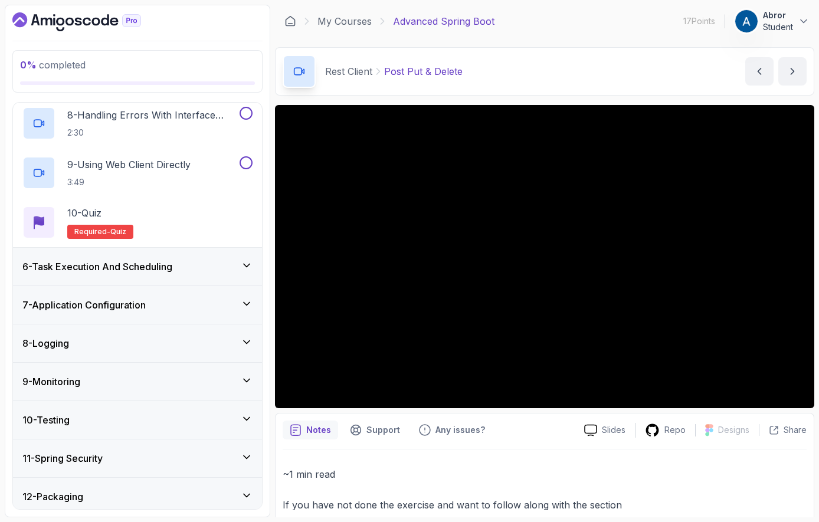
scroll to position [561, 0]
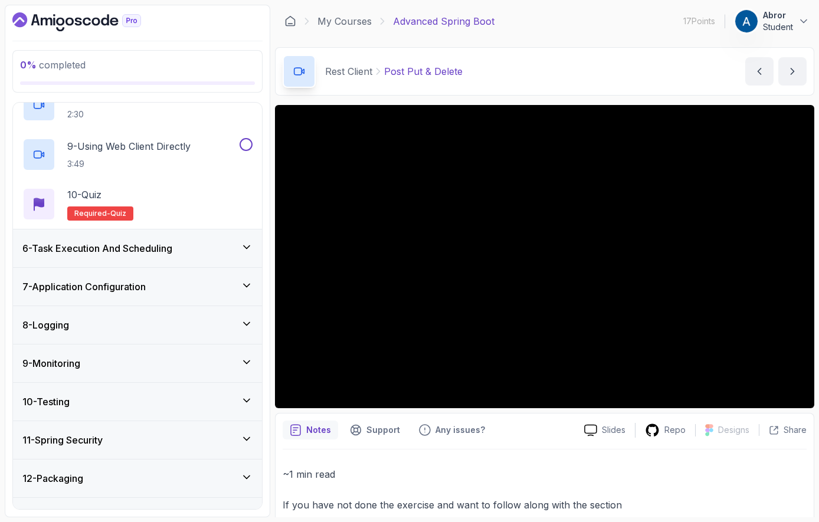
click at [161, 254] on h3 "6 - Task Execution And Scheduling" at bounding box center [97, 248] width 150 height 14
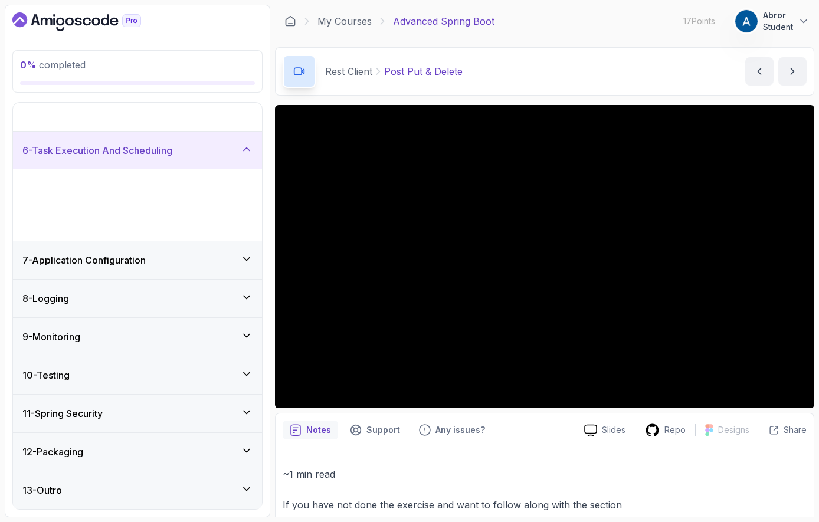
scroll to position [92, 0]
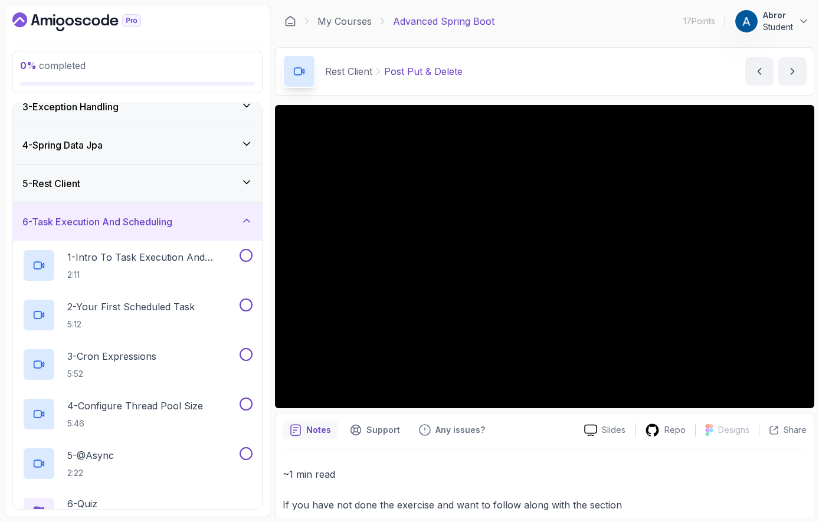
click at [186, 222] on div "6 - Task Execution And Scheduling" at bounding box center [137, 222] width 230 height 14
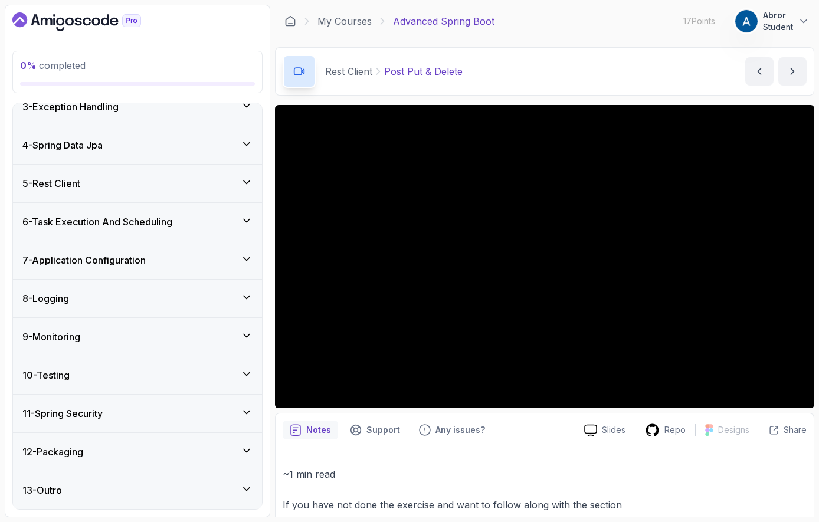
click at [194, 216] on div "6 - Task Execution And Scheduling" at bounding box center [137, 222] width 230 height 14
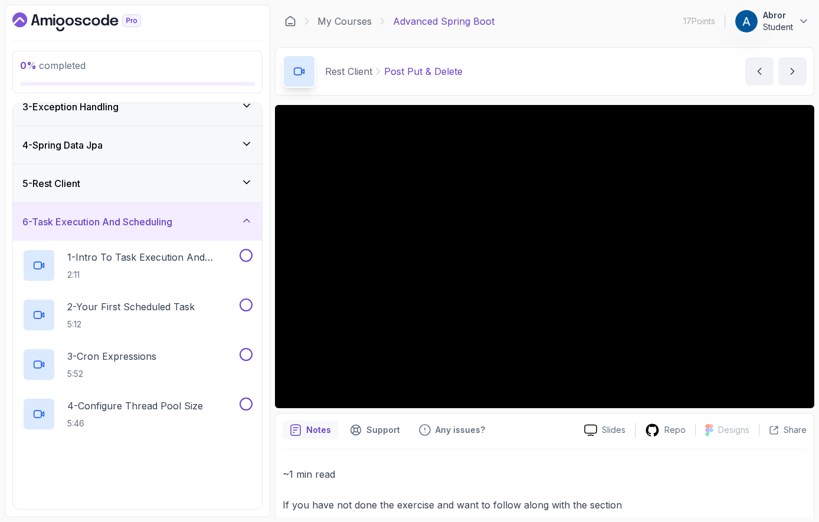
click at [194, 216] on div "6 - Task Execution And Scheduling" at bounding box center [137, 222] width 230 height 14
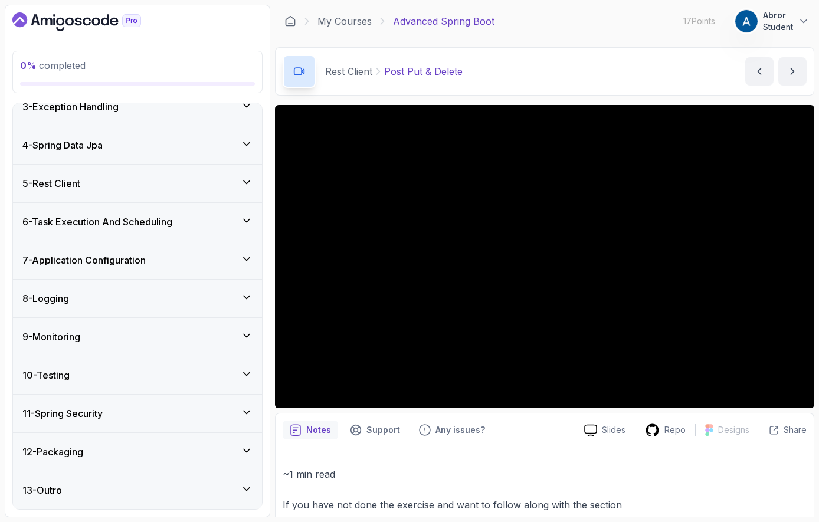
scroll to position [0, 0]
click at [171, 412] on div "11 - Spring Security" at bounding box center [137, 414] width 230 height 14
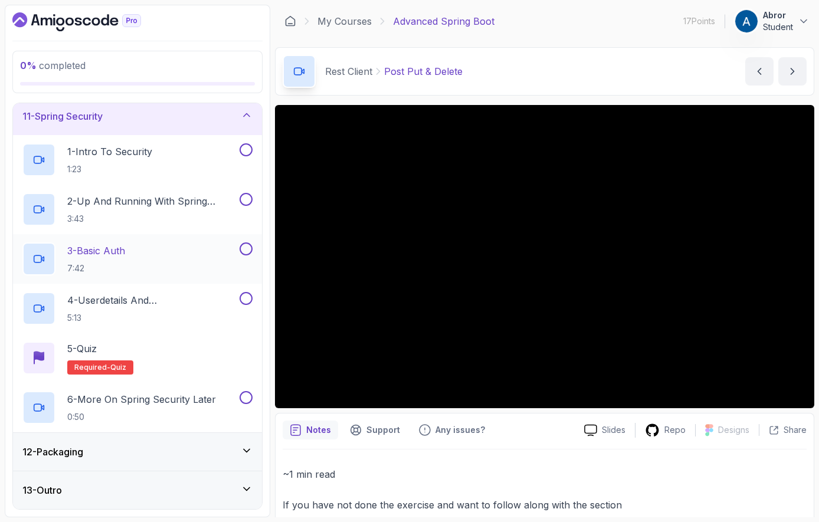
scroll to position [389, 0]
click at [156, 161] on div "1 - Intro To Security 1:23" at bounding box center [129, 159] width 215 height 33
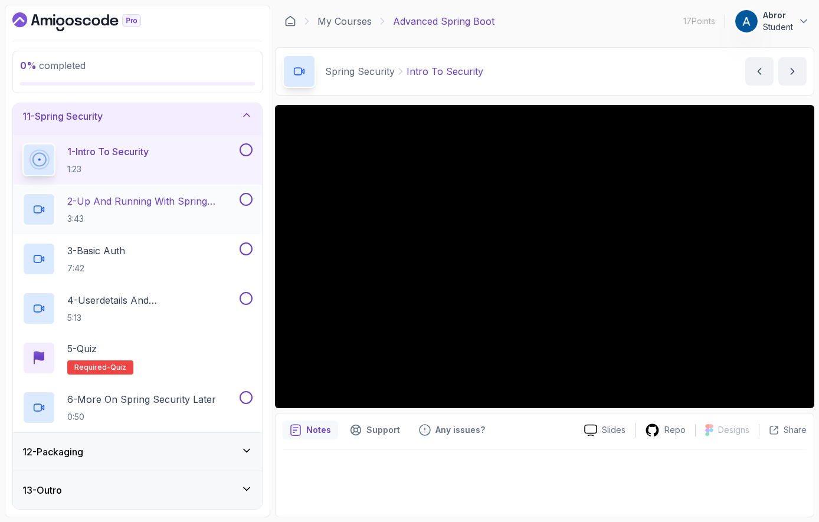
click at [133, 208] on p "2 - Up And Running With Spring Security" at bounding box center [152, 201] width 170 height 14
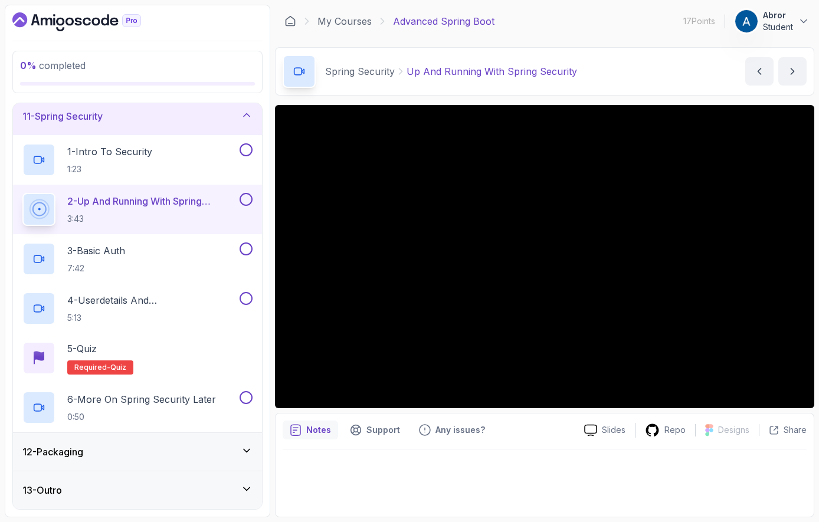
click at [175, 442] on div "12 - Packaging" at bounding box center [137, 452] width 249 height 38
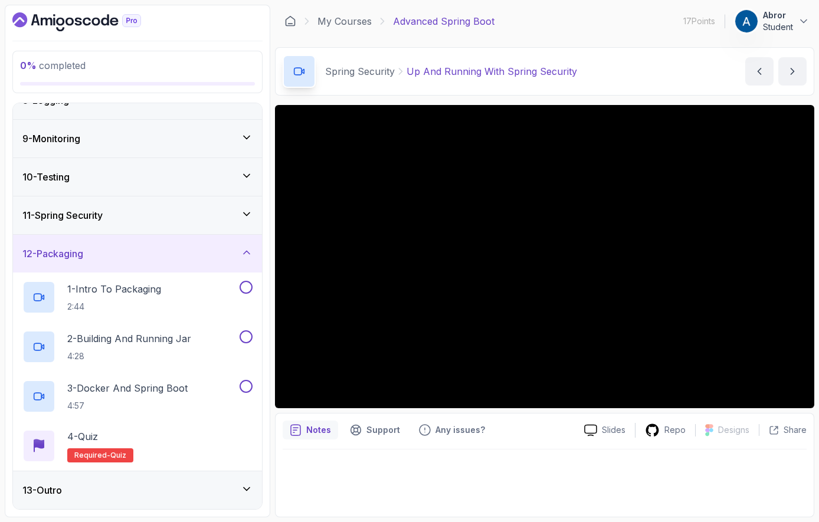
click at [141, 235] on div "12 - Packaging" at bounding box center [137, 254] width 249 height 38
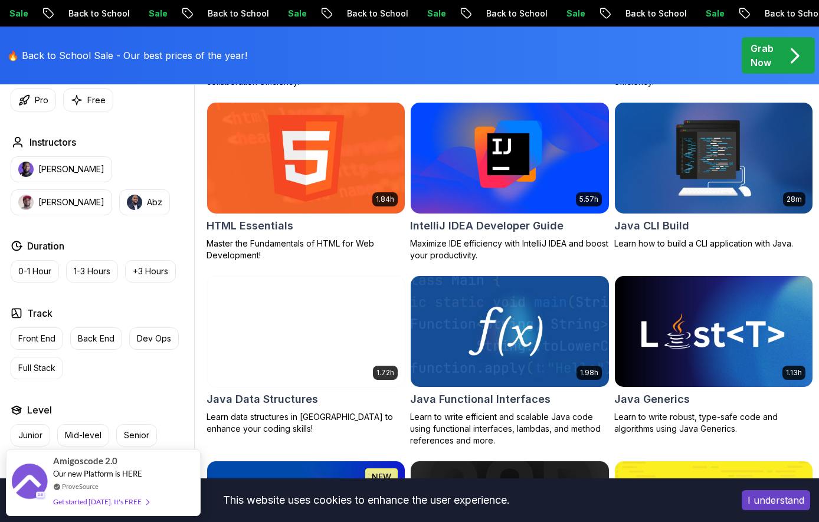
scroll to position [1453, 0]
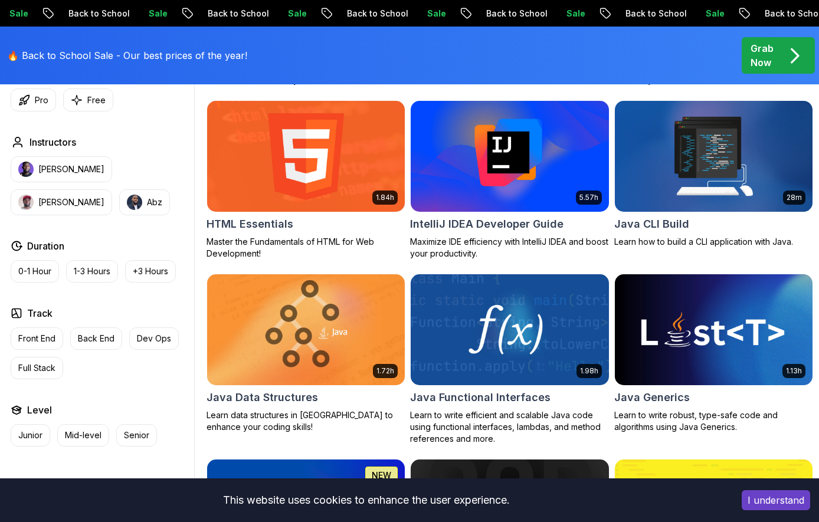
click at [674, 167] on img at bounding box center [714, 157] width 208 height 116
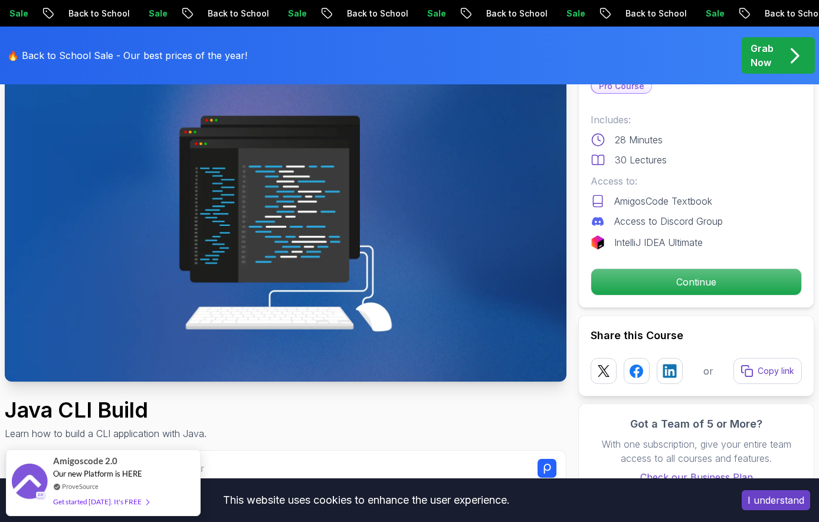
scroll to position [97, 0]
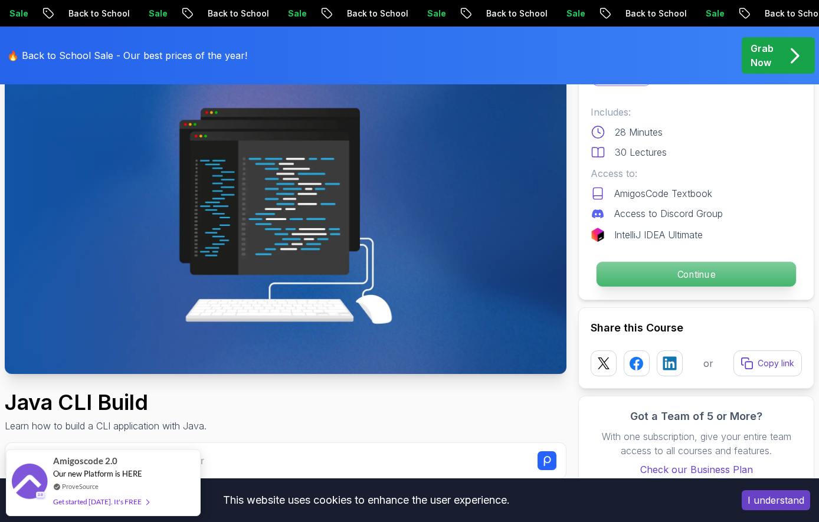
click at [673, 267] on p "Continue" at bounding box center [696, 274] width 199 height 25
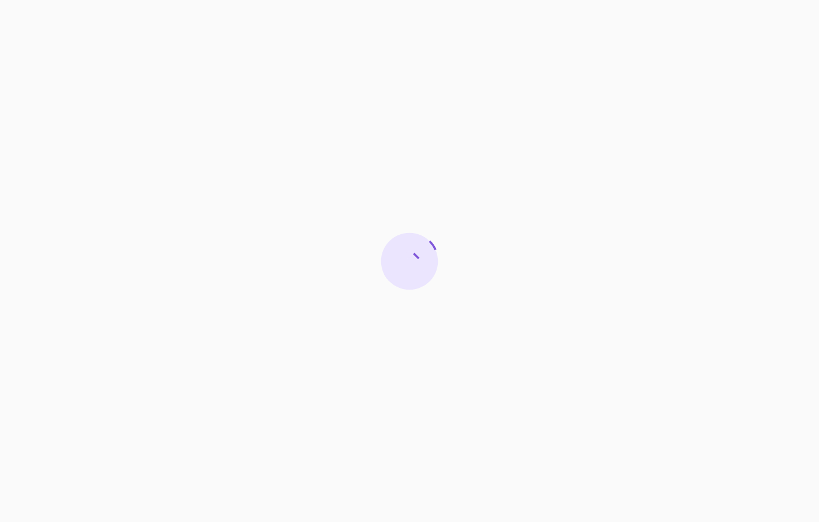
click at [443, 218] on div at bounding box center [409, 261] width 819 height 522
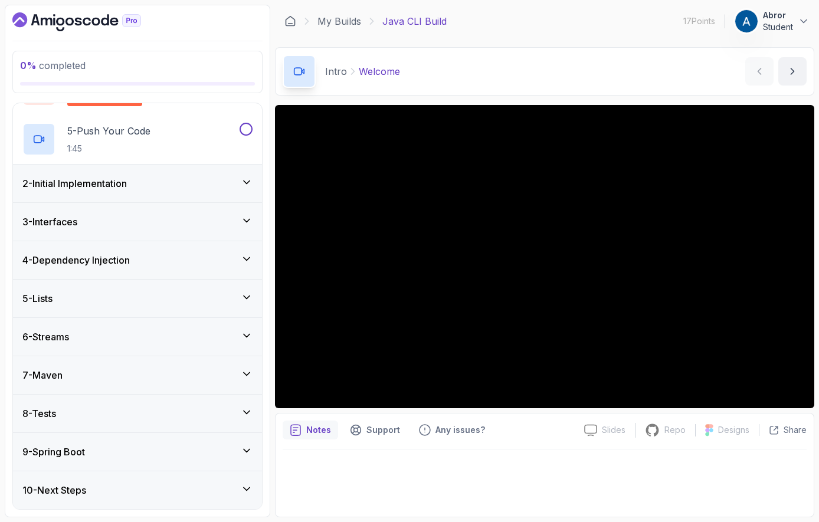
click at [120, 254] on h3 "4 - Dependency Injection" at bounding box center [75, 260] width 107 height 14
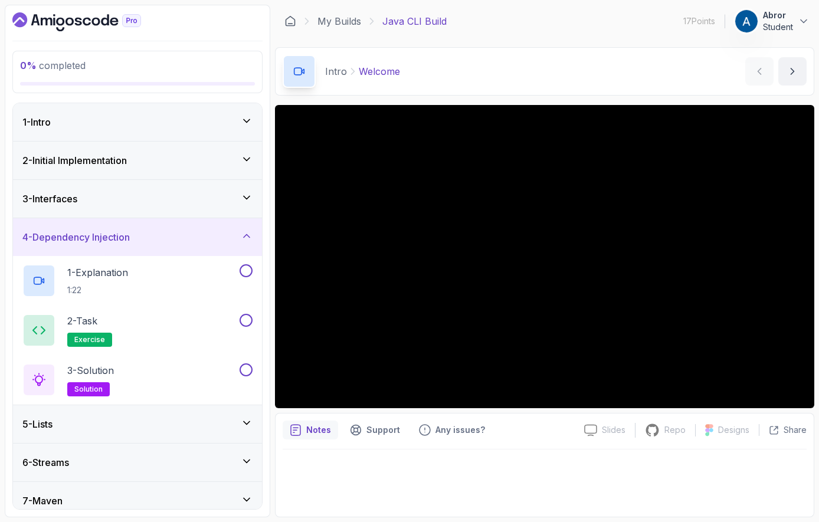
click at [174, 241] on div "4 - Dependency Injection" at bounding box center [137, 237] width 230 height 14
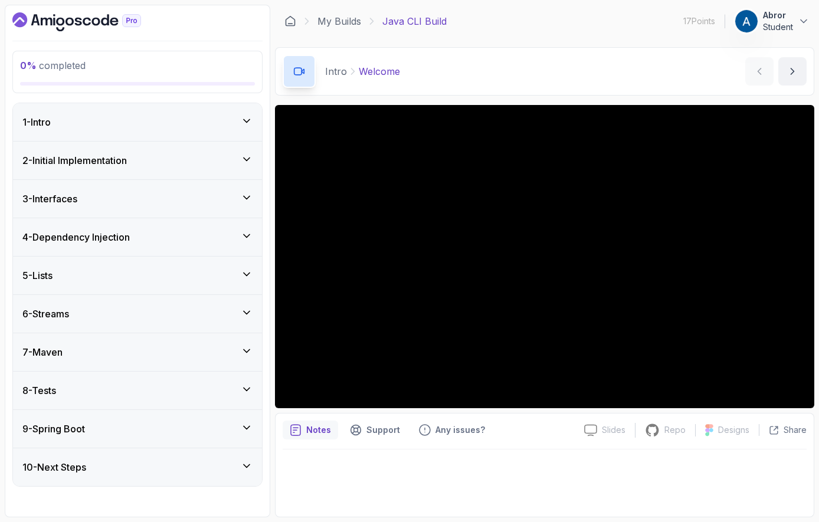
click at [101, 313] on div "6 - Streams" at bounding box center [137, 314] width 230 height 14
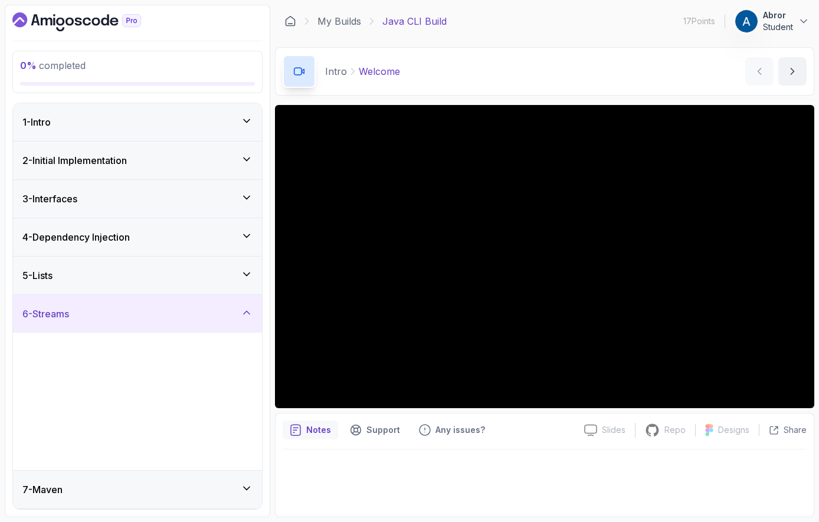
click at [101, 313] on div "6 - Streams" at bounding box center [137, 314] width 230 height 14
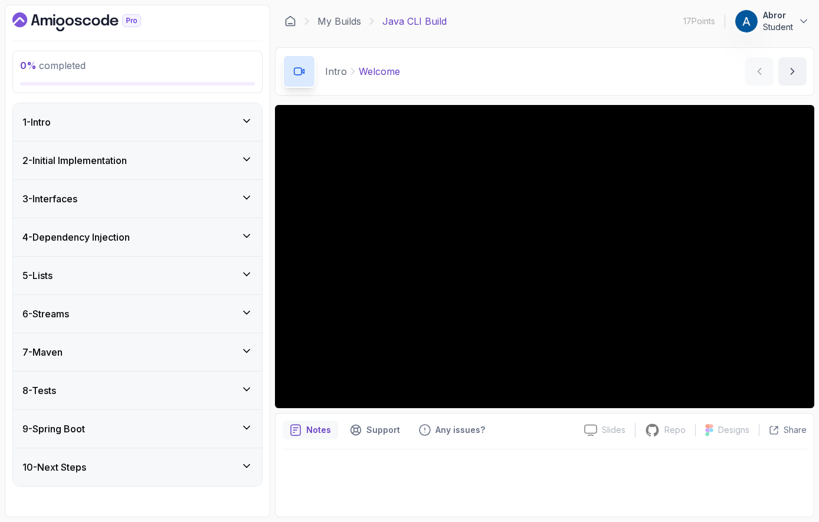
click at [78, 363] on div "7 - Maven" at bounding box center [137, 352] width 249 height 38
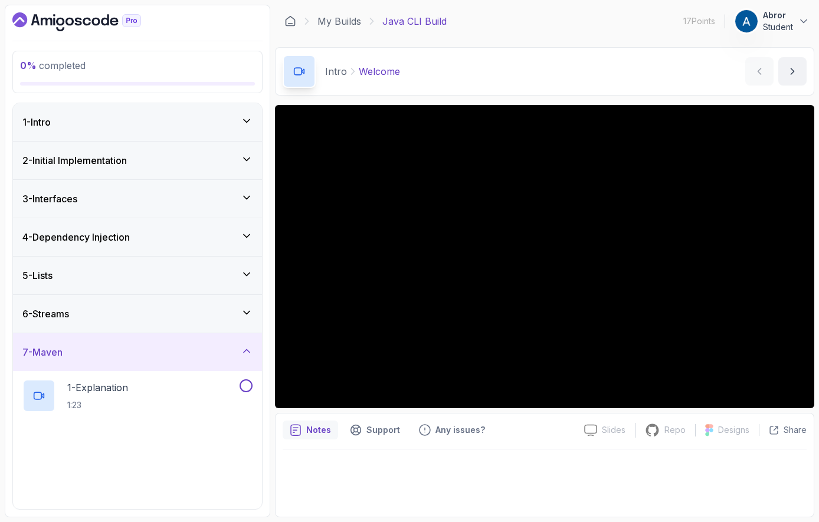
click at [100, 354] on div "7 - Maven" at bounding box center [137, 352] width 230 height 14
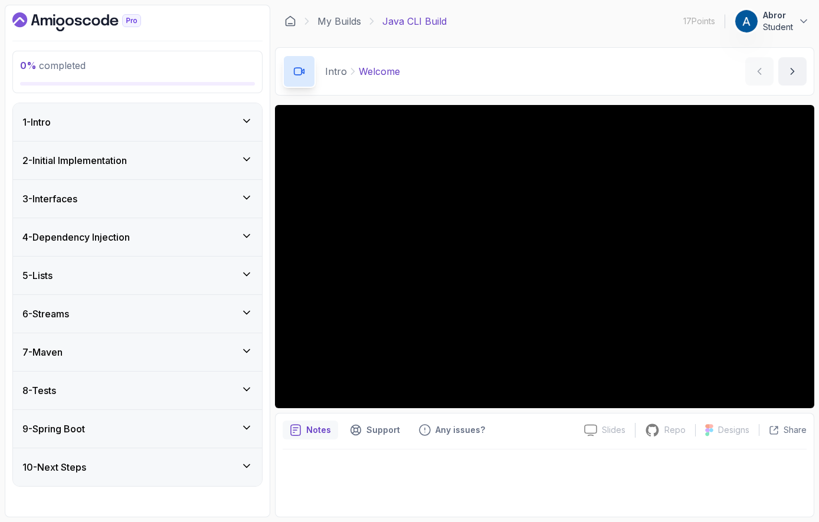
click at [92, 387] on div "8 - Tests" at bounding box center [137, 391] width 230 height 14
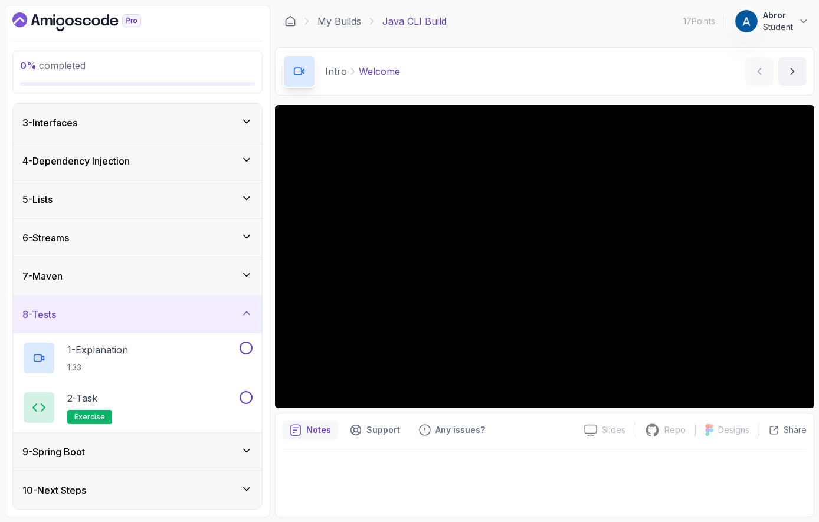
scroll to position [76, 0]
click at [126, 322] on div "8 - Tests" at bounding box center [137, 315] width 249 height 38
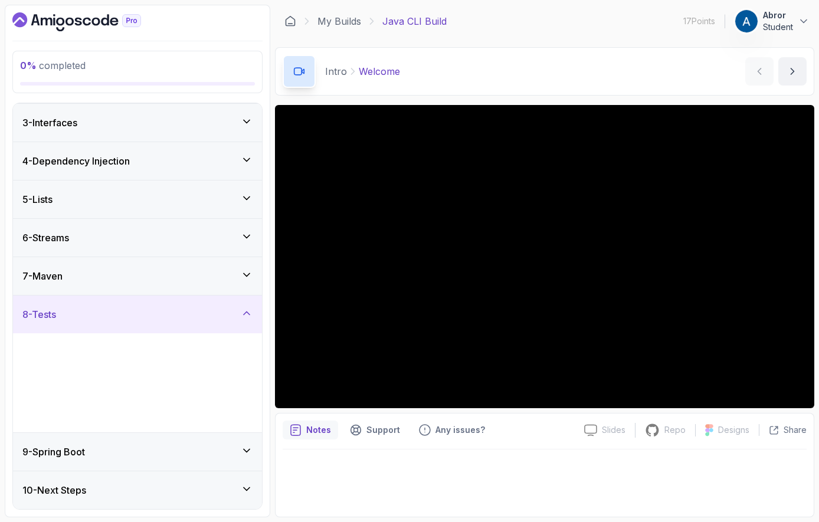
scroll to position [0, 0]
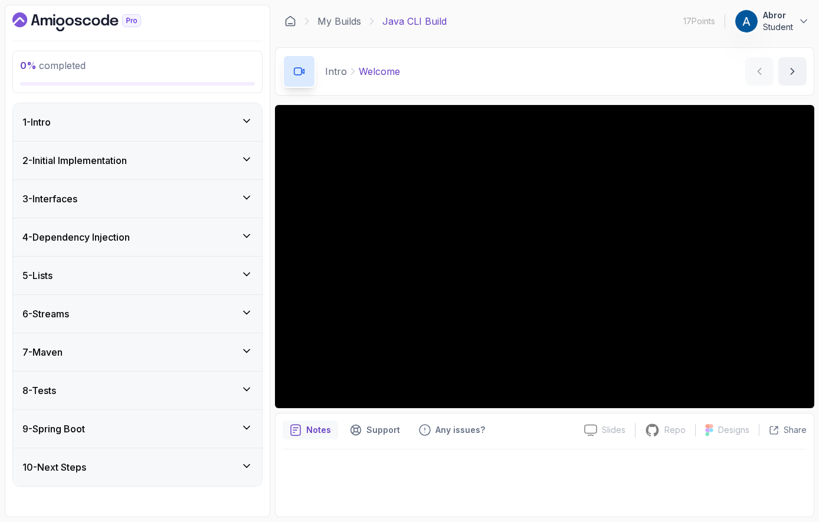
click at [85, 424] on h3 "9 - Spring Boot" at bounding box center [53, 429] width 63 height 14
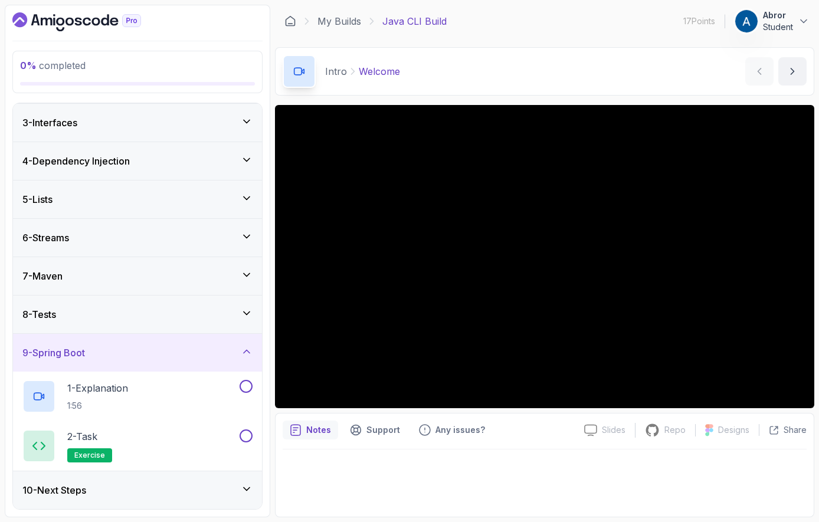
scroll to position [76, 0]
click at [146, 352] on div "9 - Spring Boot" at bounding box center [137, 353] width 230 height 14
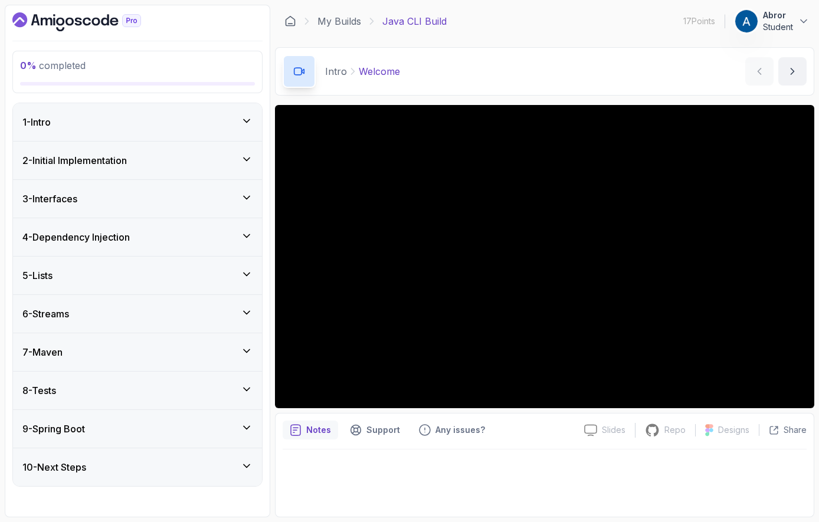
click at [98, 469] on div "10 - Next Steps" at bounding box center [137, 467] width 230 height 14
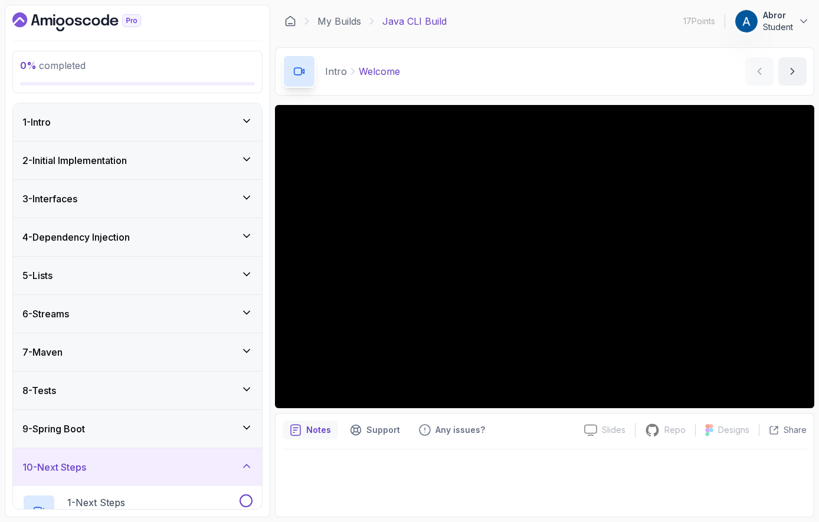
click at [102, 466] on div "10 - Next Steps" at bounding box center [137, 467] width 230 height 14
